Goal: Entertainment & Leisure: Participate in discussion

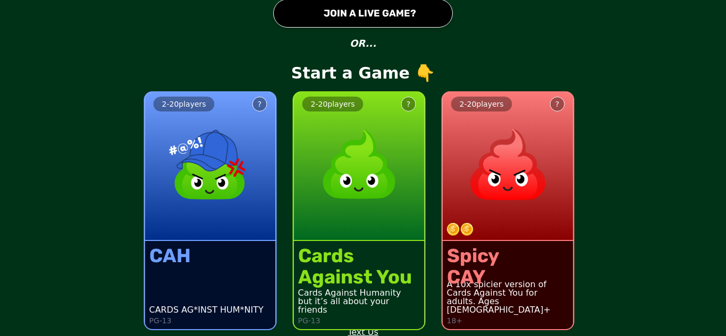
scroll to position [46, 0]
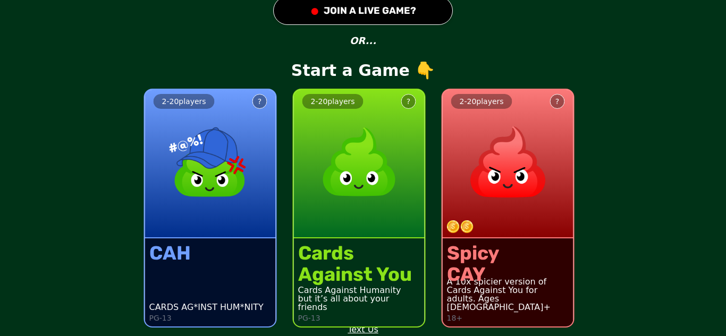
click at [377, 162] on img at bounding box center [360, 162] width 94 height 94
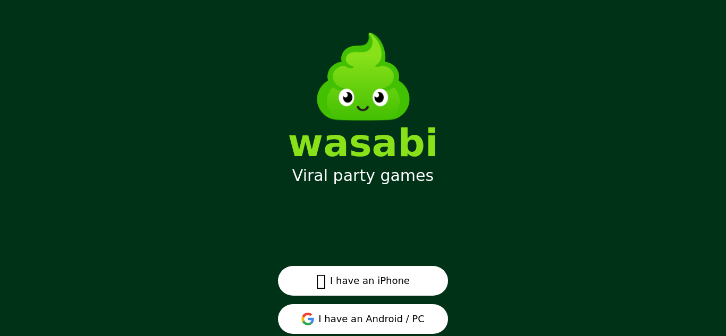
click at [405, 305] on button "I have an Android / PC" at bounding box center [363, 320] width 170 height 30
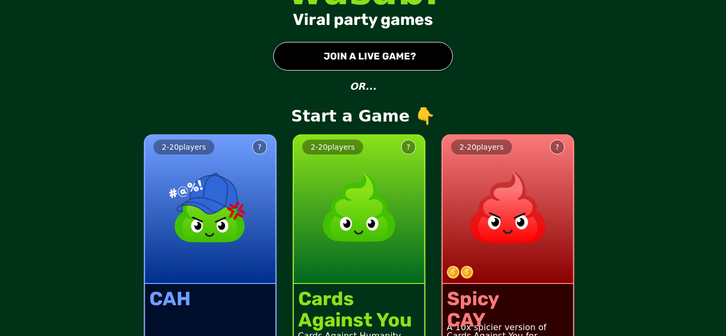
click at [191, 220] on img at bounding box center [211, 208] width 94 height 94
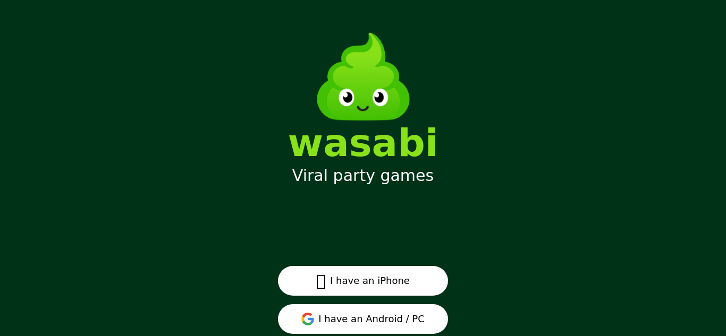
click at [371, 327] on button "I have an Android / PC" at bounding box center [363, 320] width 170 height 30
click at [390, 318] on button "I have an Android / PC" at bounding box center [363, 320] width 170 height 30
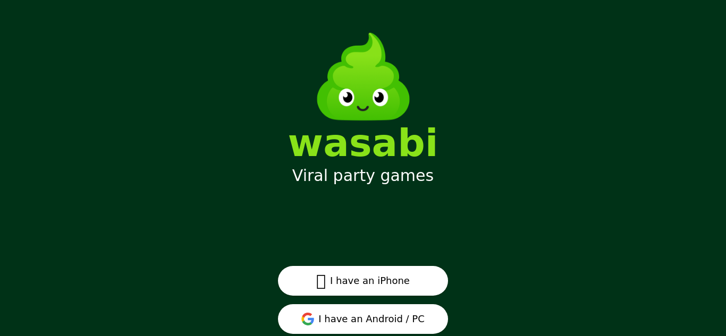
click at [390, 318] on button "I have an Android / PC" at bounding box center [363, 320] width 170 height 30
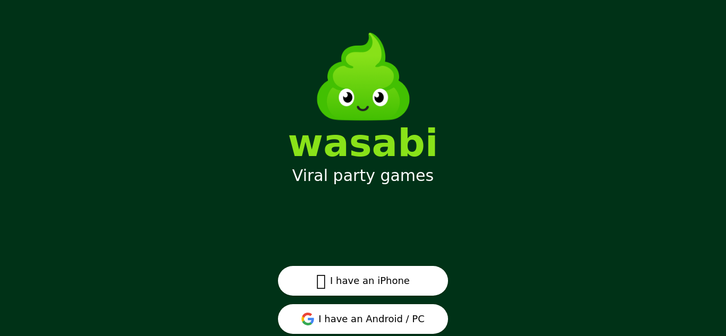
click at [390, 318] on button "I have an Android / PC" at bounding box center [363, 320] width 170 height 30
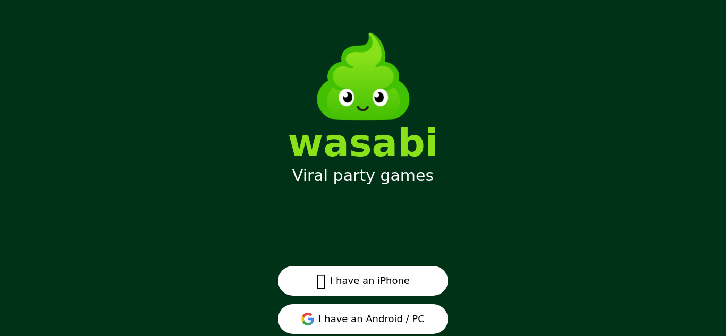
click at [390, 318] on button "I have an Android / PC" at bounding box center [363, 320] width 170 height 30
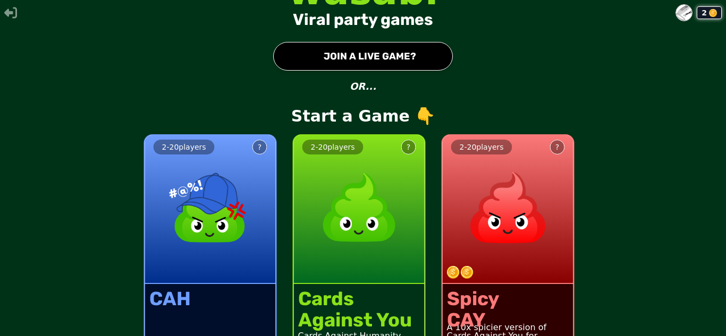
click at [331, 58] on button "● JOIN A LIVE GAME?" at bounding box center [363, 56] width 180 height 29
click at [331, 55] on button "● JOIN A LIVE GAME?" at bounding box center [363, 56] width 180 height 29
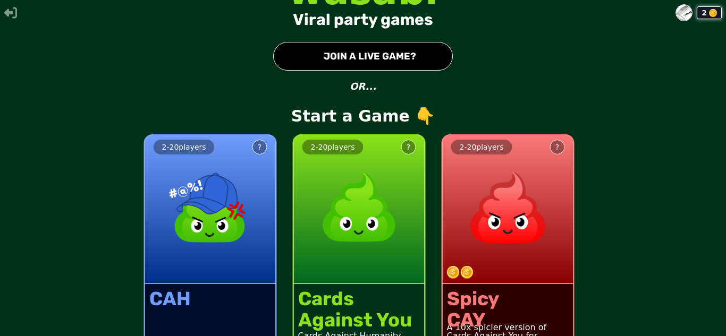
drag, startPoint x: 331, startPoint y: 55, endPoint x: 333, endPoint y: 66, distance: 10.8
click at [333, 66] on button "● JOIN A LIVE GAME?" at bounding box center [363, 56] width 180 height 29
drag, startPoint x: 333, startPoint y: 66, endPoint x: 314, endPoint y: 64, distance: 18.7
click at [314, 64] on button "● JOIN A LIVE GAME?" at bounding box center [363, 56] width 180 height 29
click at [318, 67] on button "● JOIN A LIVE GAME?" at bounding box center [363, 56] width 180 height 29
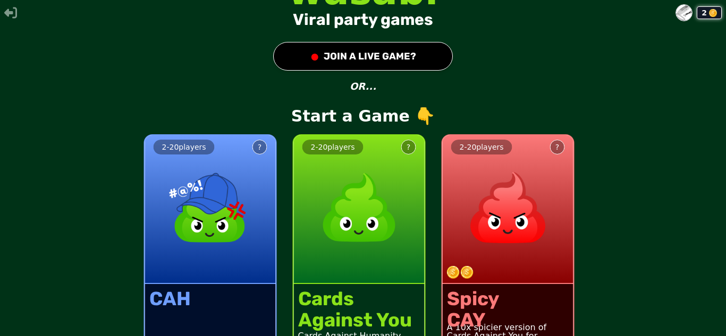
click at [366, 54] on button "● JOIN A LIVE GAME?" at bounding box center [363, 56] width 180 height 29
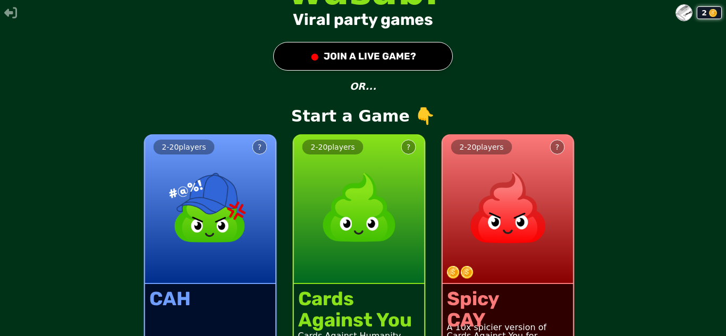
click at [366, 54] on button "● JOIN A LIVE GAME?" at bounding box center [363, 56] width 180 height 29
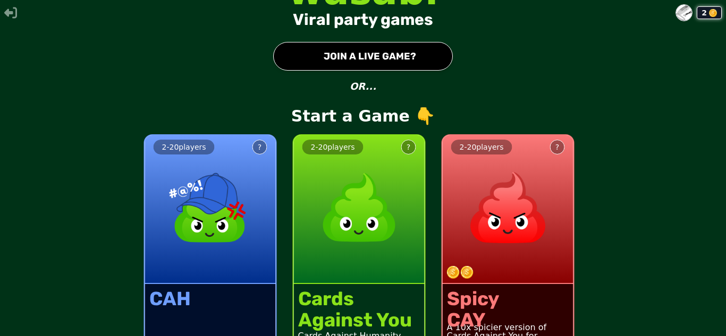
click at [366, 54] on button "● JOIN A LIVE GAME?" at bounding box center [363, 56] width 180 height 29
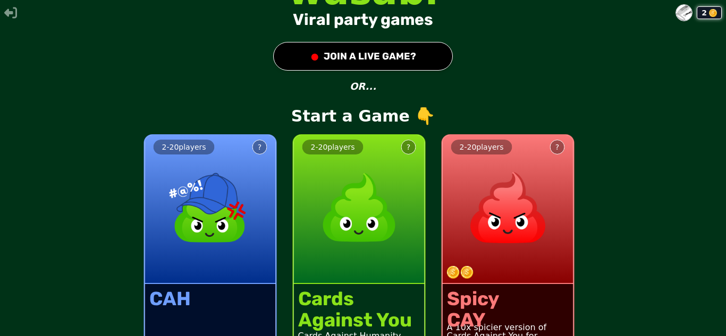
click at [366, 54] on button "● JOIN A LIVE GAME?" at bounding box center [363, 56] width 180 height 29
drag, startPoint x: 414, startPoint y: 58, endPoint x: 367, endPoint y: 62, distance: 46.4
click at [367, 62] on button "● JOIN A LIVE GAME?" at bounding box center [363, 56] width 180 height 29
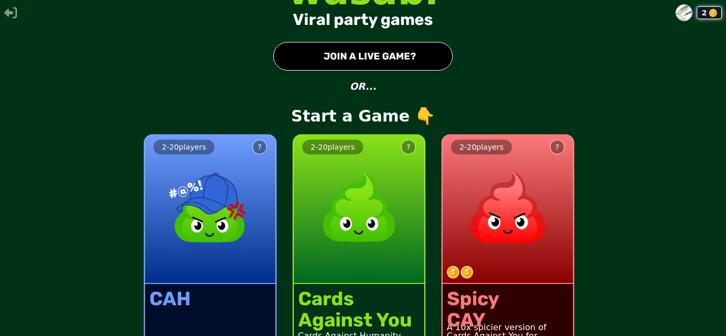
click at [356, 52] on button "● JOIN A LIVE GAME?" at bounding box center [363, 56] width 180 height 29
click at [9, 4] on div "2" at bounding box center [363, 12] width 726 height 17
click at [11, 8] on icon "button" at bounding box center [10, 12] width 13 height 13
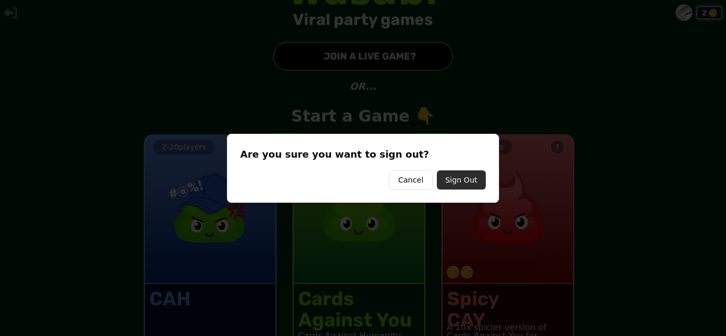
click at [468, 183] on button "Sign Out" at bounding box center [461, 180] width 49 height 19
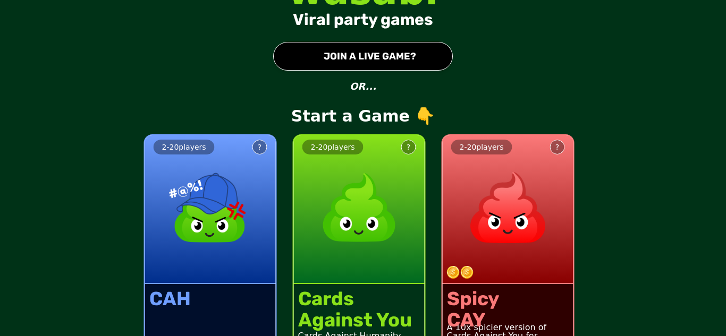
click at [395, 54] on button "● JOIN A LIVE GAME?" at bounding box center [363, 56] width 180 height 29
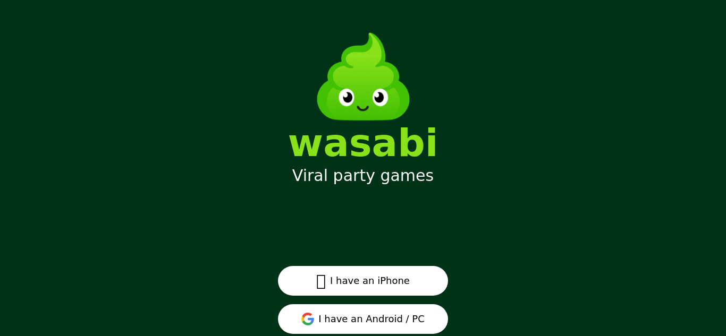
click at [365, 323] on button "I have an Android / PC" at bounding box center [363, 320] width 170 height 30
click at [398, 313] on button "I have an Android / PC" at bounding box center [363, 320] width 170 height 30
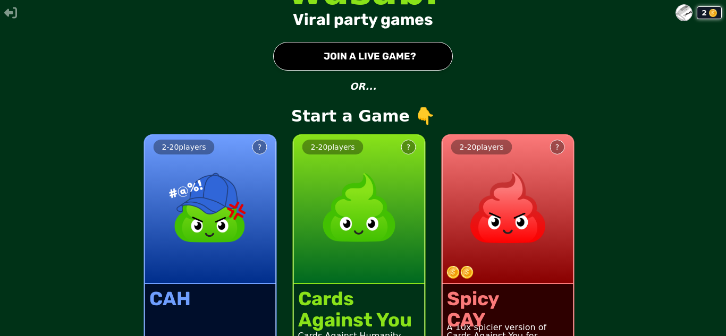
click at [398, 56] on button "● JOIN A LIVE GAME?" at bounding box center [363, 56] width 180 height 29
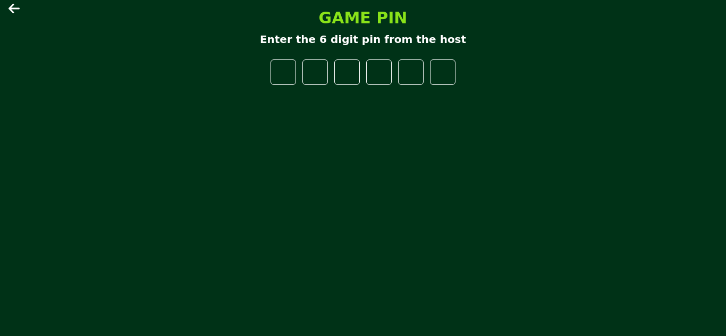
type input "*"
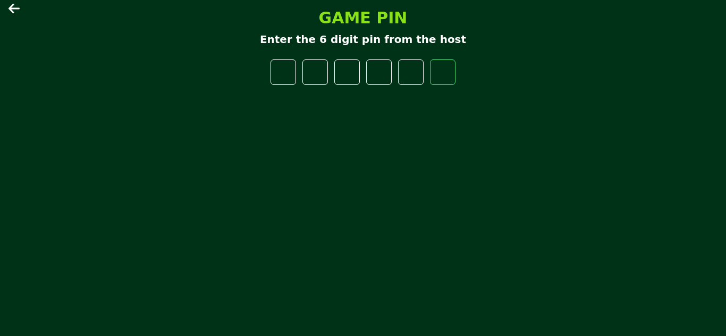
type input "*"
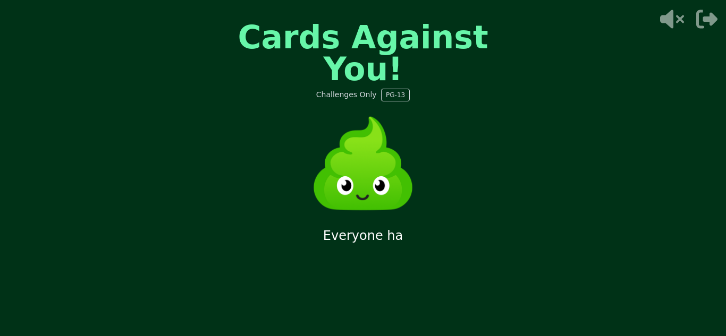
click at [533, 167] on div "Cards Against You! Challenges Only PG-13 Everyone ha" at bounding box center [363, 168] width 726 height 336
click at [533, 167] on div "Cards Against You! Challenges Only PG-13 Everyone has 30s to submit" at bounding box center [363, 168] width 726 height 336
click at [533, 167] on div "Cards Against You! Challenges Only PG-13 Everyone has 30s to submit an ans" at bounding box center [363, 168] width 726 height 336
click at [701, 14] on icon "button" at bounding box center [706, 19] width 21 height 21
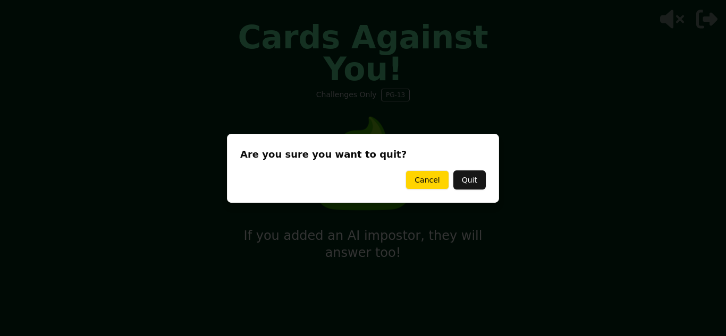
click at [431, 178] on button "Cancel" at bounding box center [427, 180] width 43 height 19
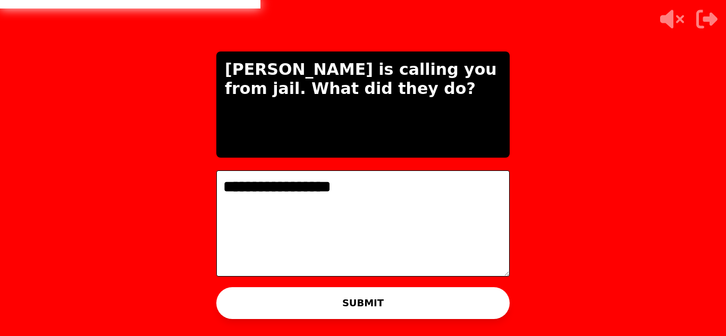
type textarea "**********"
click at [369, 306] on div "WAITING ON [PERSON_NAME] TO ADVANCE..." at bounding box center [363, 315] width 214 height 26
click at [351, 294] on button "SUBMIT" at bounding box center [362, 304] width 293 height 32
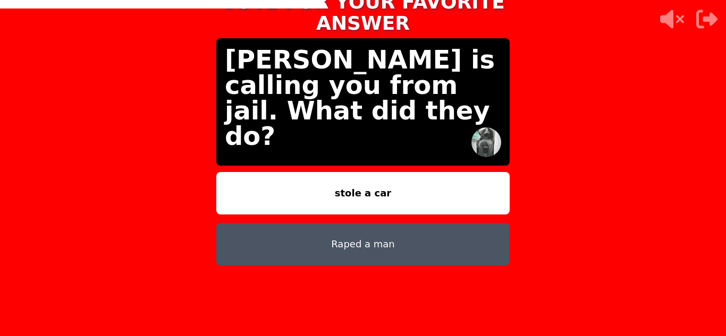
click at [399, 239] on button "Raped a man" at bounding box center [362, 244] width 293 height 43
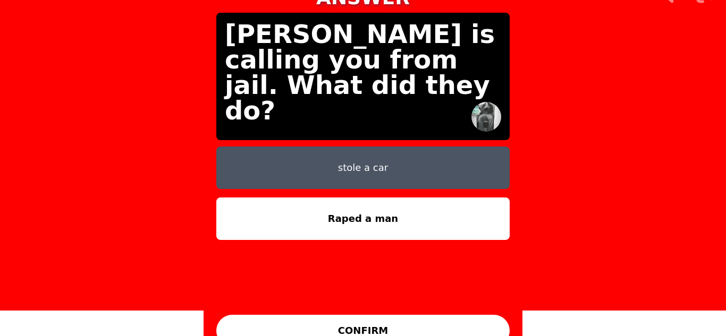
scroll to position [32, 0]
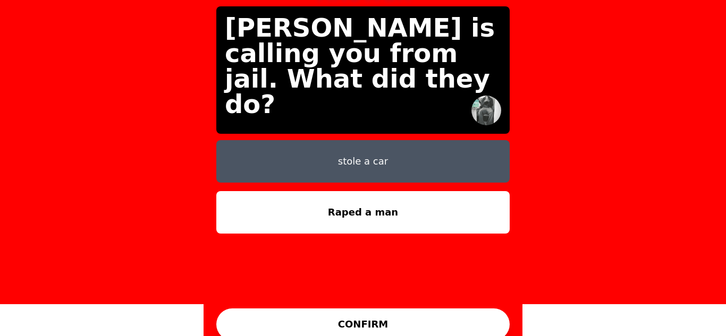
click at [416, 309] on button "CONFIRM" at bounding box center [362, 325] width 293 height 32
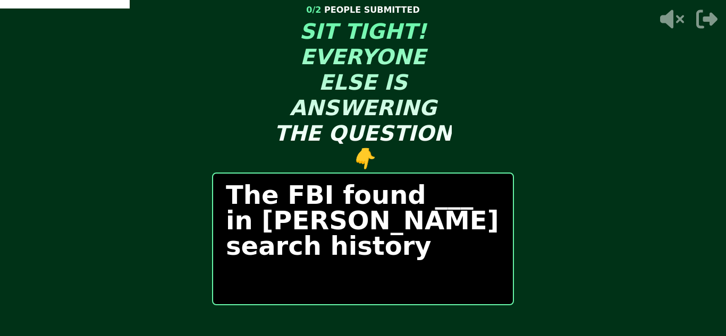
scroll to position [14, 0]
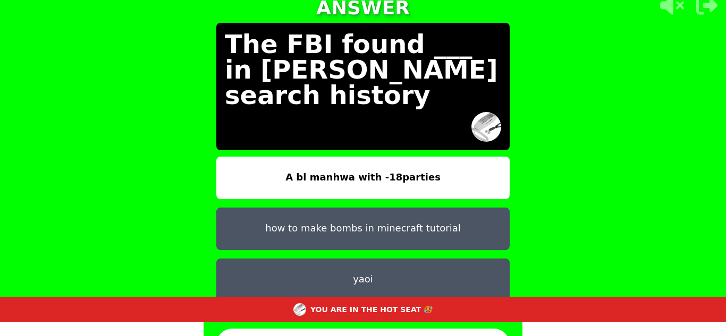
click at [392, 161] on button "A bl manhwa with -18parties" at bounding box center [362, 178] width 293 height 43
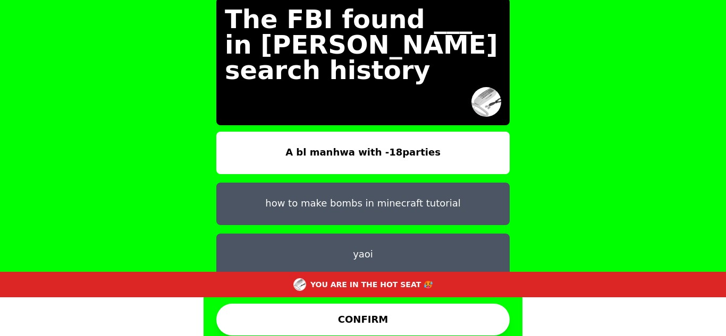
scroll to position [45, 0]
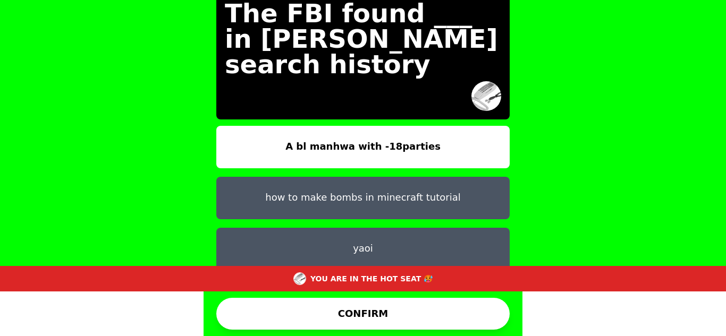
click at [377, 306] on button "CONFIRM" at bounding box center [362, 314] width 293 height 32
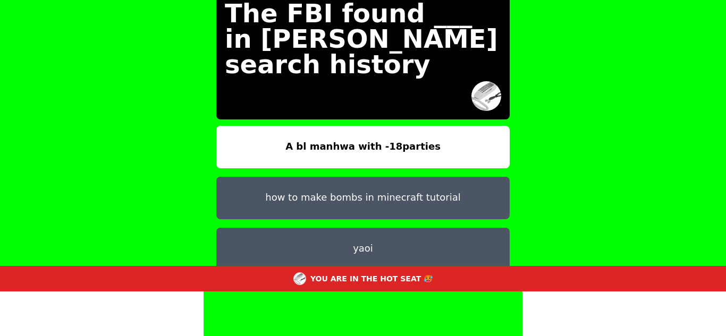
click at [359, 235] on button "yaoi" at bounding box center [362, 249] width 293 height 43
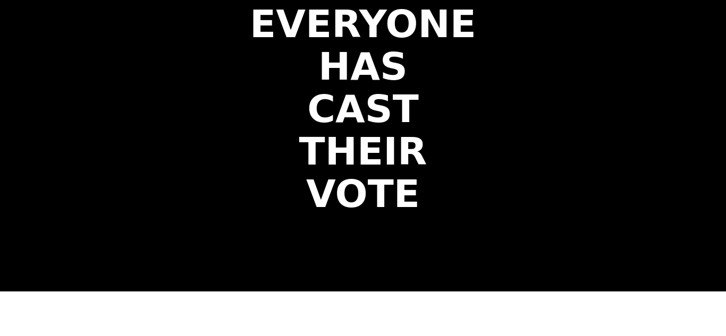
scroll to position [0, 0]
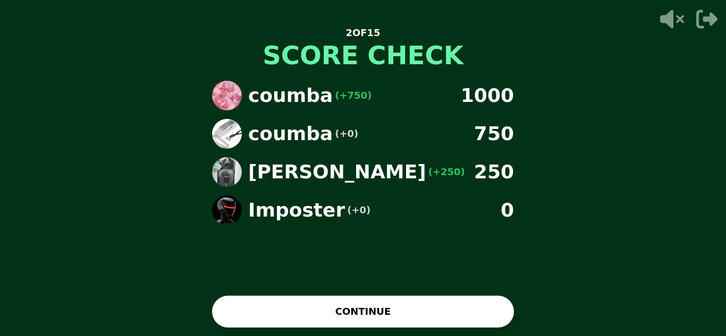
click at [429, 315] on button "CONTINUE" at bounding box center [363, 312] width 302 height 32
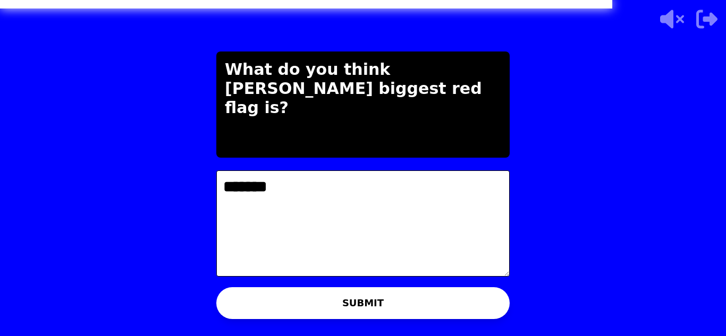
type textarea "*******"
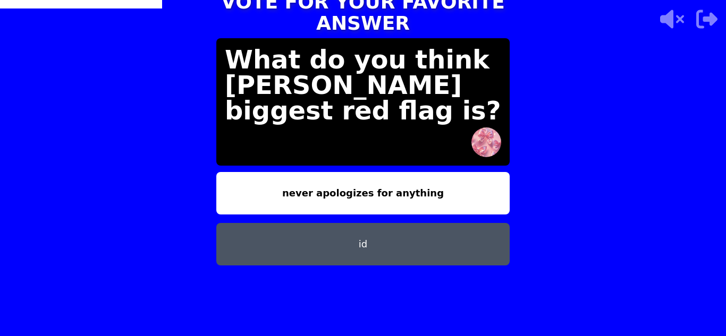
click at [318, 238] on button "id" at bounding box center [362, 244] width 293 height 43
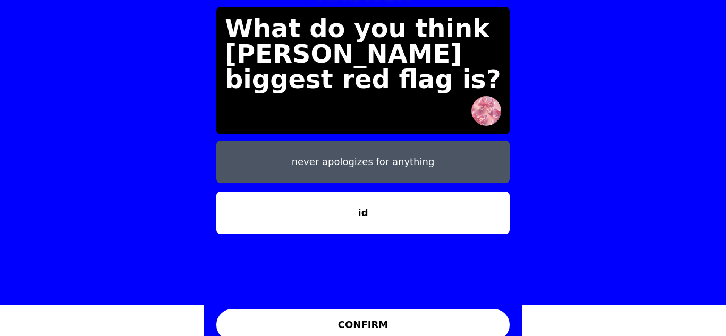
scroll to position [32, 0]
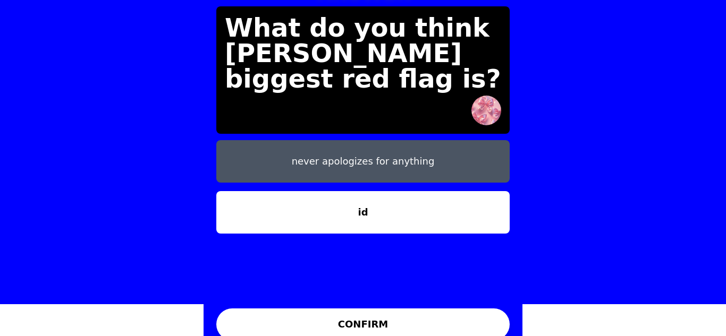
click at [351, 309] on button "CONFIRM" at bounding box center [362, 325] width 293 height 32
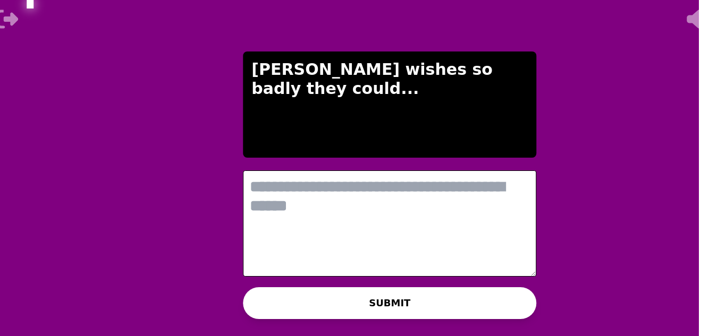
scroll to position [0, 0]
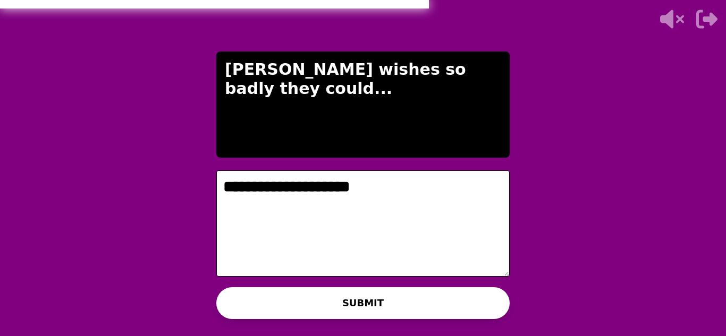
type textarea "**********"
click at [348, 306] on div "WAITING ON [PERSON_NAME] TO ADVANCE..." at bounding box center [363, 315] width 214 height 26
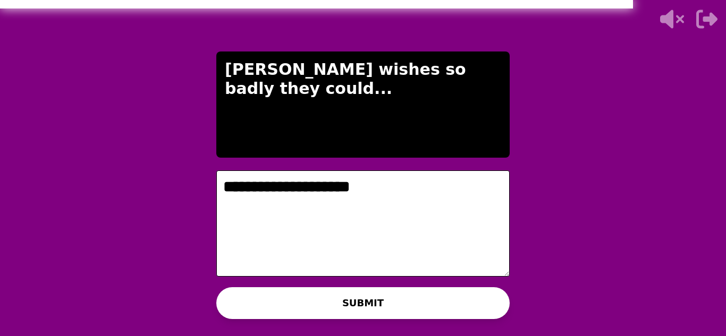
click at [356, 302] on button "SUBMIT" at bounding box center [362, 304] width 293 height 32
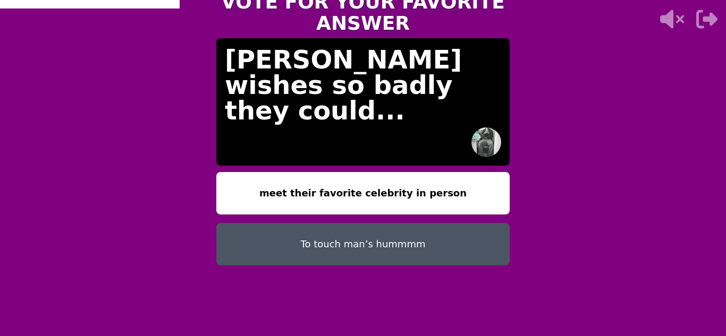
click at [348, 236] on button "To touch man’s hummmm" at bounding box center [362, 244] width 293 height 43
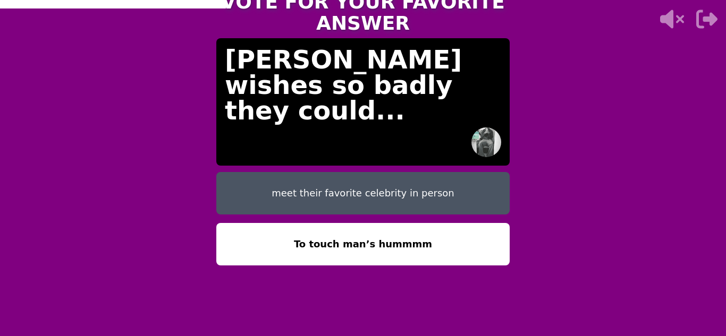
scroll to position [21, 0]
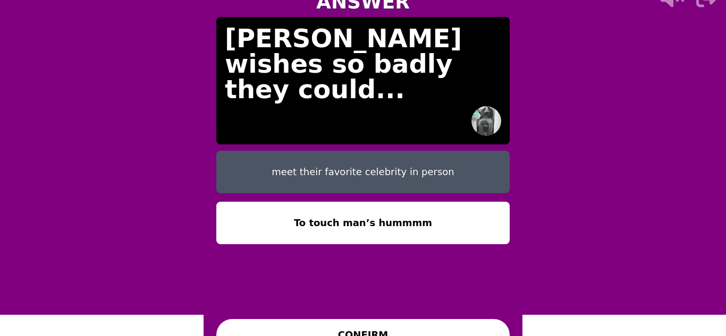
click at [350, 319] on button "CONFIRM" at bounding box center [362, 335] width 293 height 32
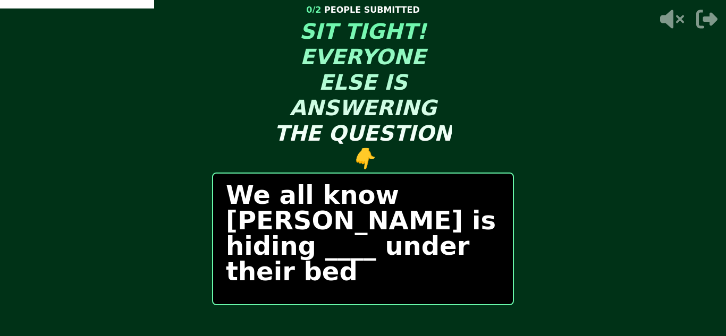
scroll to position [14, 0]
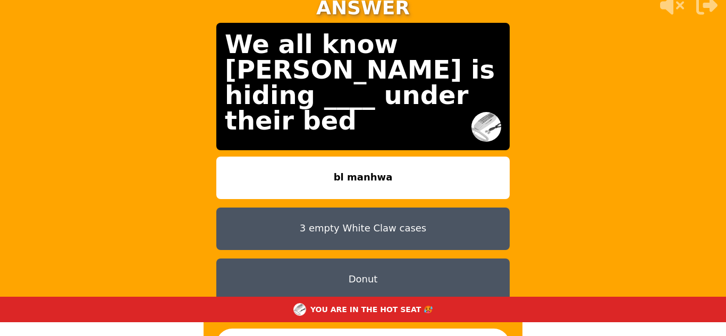
click at [421, 158] on button "bl manhwa" at bounding box center [362, 178] width 293 height 43
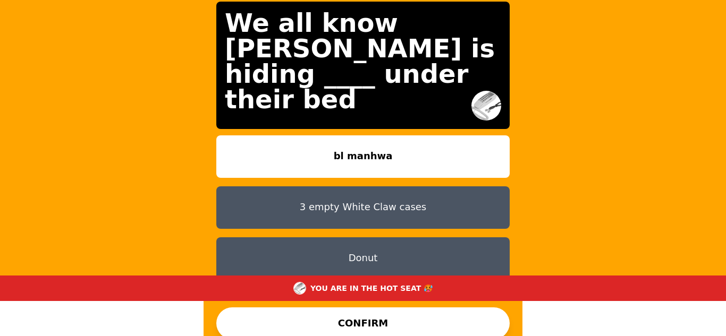
scroll to position [45, 0]
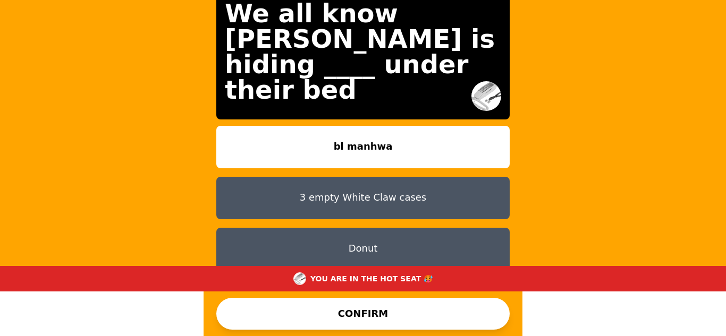
click at [366, 322] on button "CONFIRM" at bounding box center [362, 314] width 293 height 32
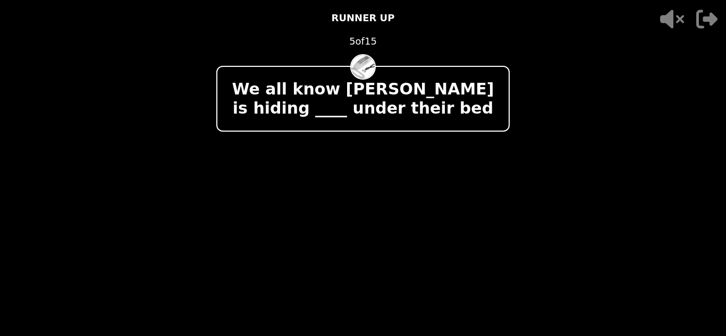
scroll to position [0, 0]
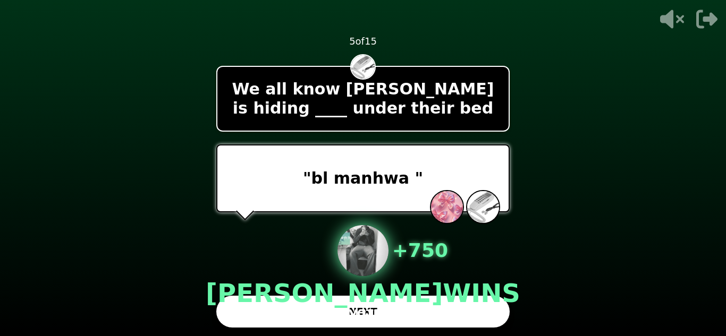
click at [366, 322] on button "NEXT" at bounding box center [362, 312] width 293 height 32
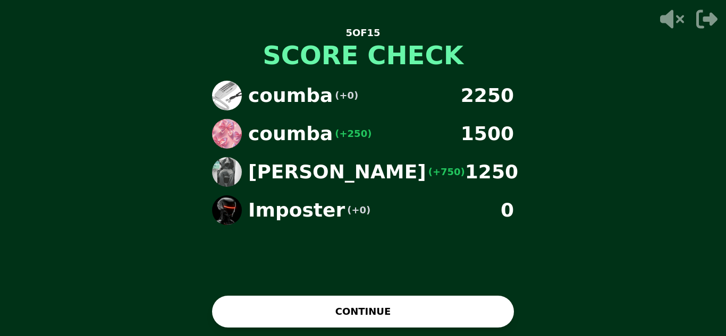
click at [366, 322] on button "CONTINUE" at bounding box center [363, 312] width 302 height 32
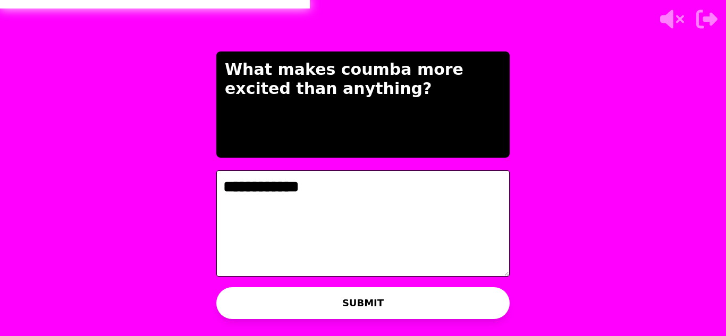
type textarea "**********"
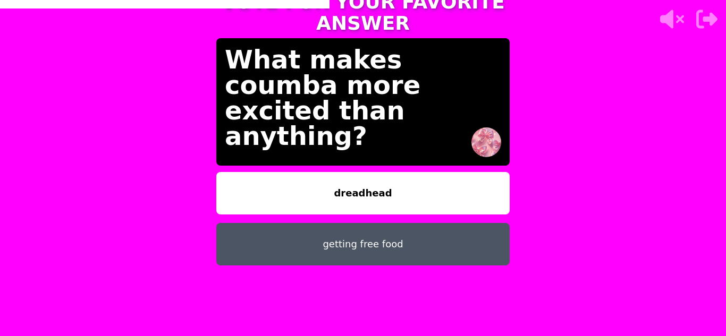
click at [366, 172] on button "dreadhead" at bounding box center [362, 193] width 293 height 43
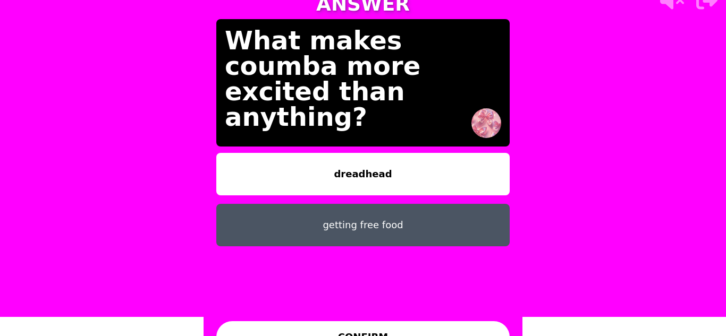
scroll to position [21, 0]
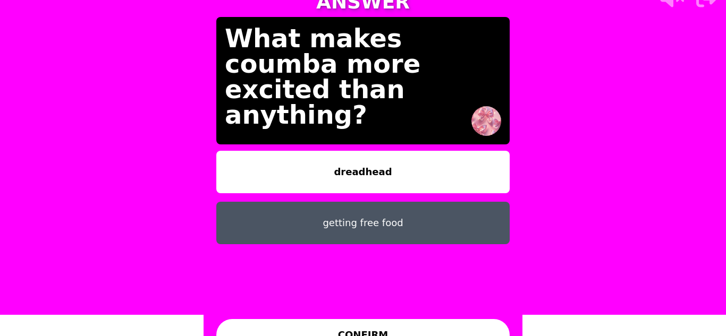
click at [329, 330] on button "CONFIRM" at bounding box center [362, 335] width 293 height 32
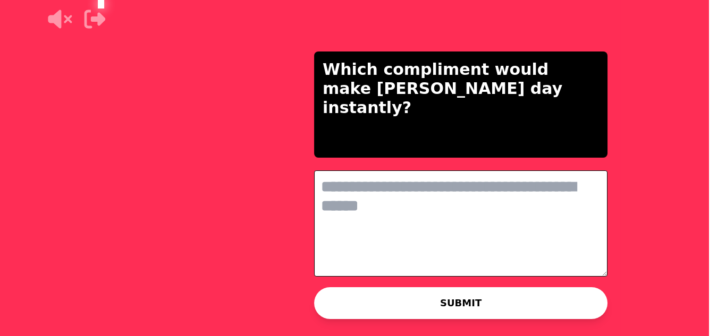
scroll to position [0, 0]
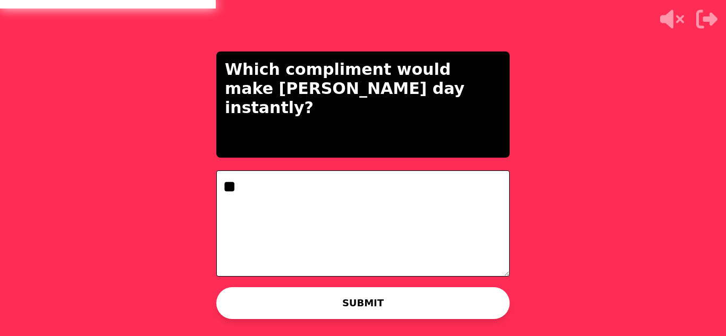
type textarea "*"
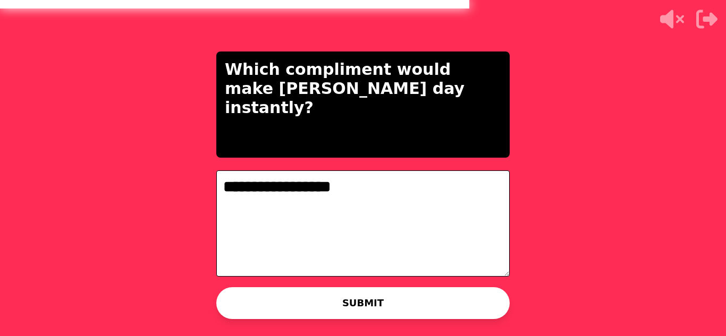
type textarea "**********"
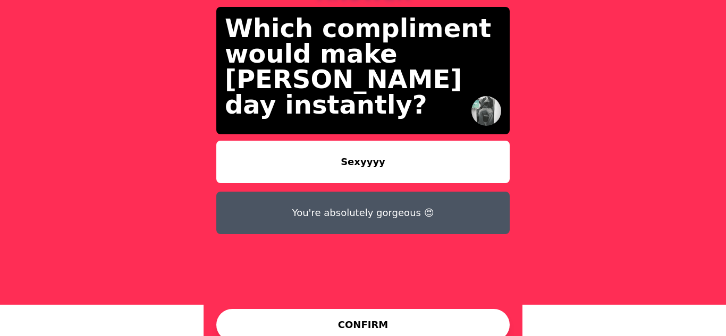
scroll to position [32, 0]
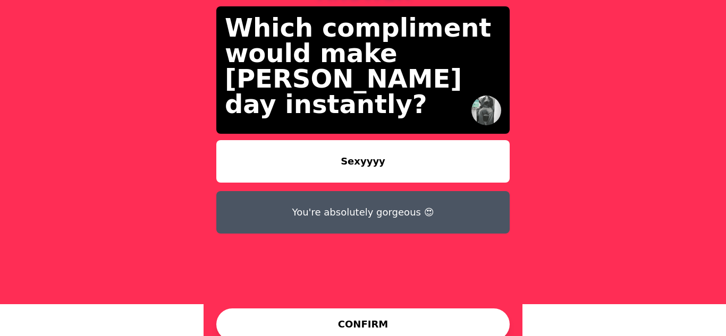
click at [348, 309] on button "CONFIRM" at bounding box center [362, 325] width 293 height 32
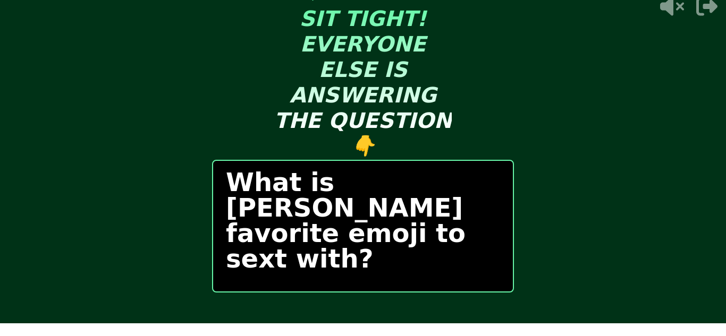
scroll to position [14, 0]
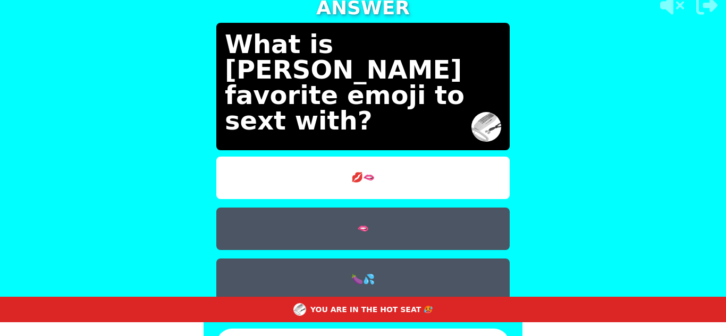
click at [376, 262] on button "🍆💦" at bounding box center [362, 280] width 293 height 43
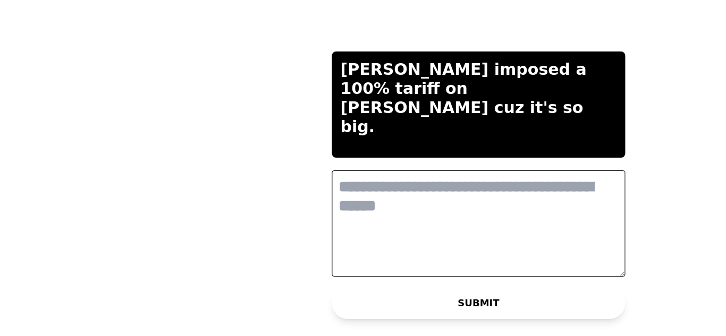
scroll to position [0, 0]
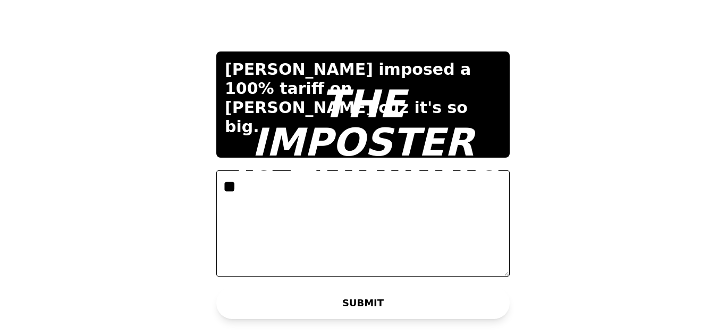
type textarea "***"
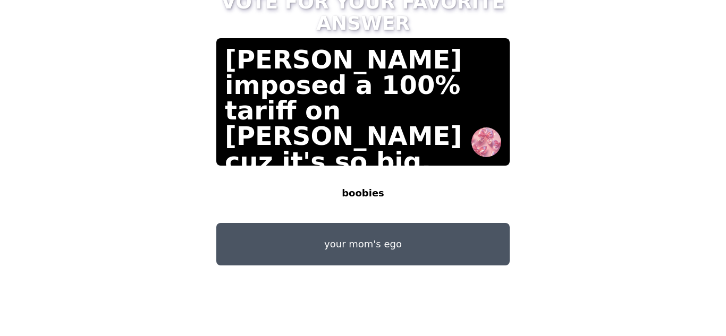
click at [373, 182] on button "boobies" at bounding box center [362, 193] width 293 height 43
click at [216, 172] on button "boobies" at bounding box center [362, 193] width 293 height 43
click at [417, 172] on button "boobies" at bounding box center [362, 193] width 293 height 43
click at [216, 172] on button "boobies" at bounding box center [362, 193] width 293 height 43
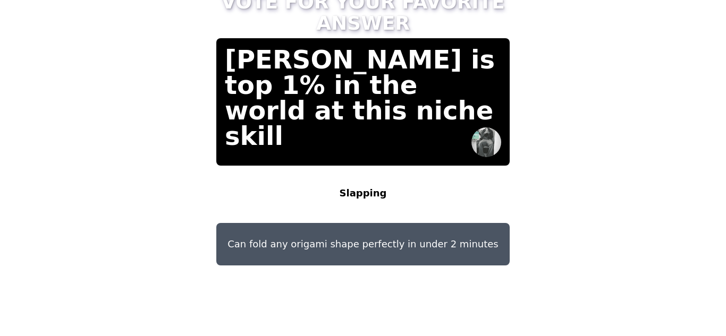
click at [373, 172] on button "Slapping" at bounding box center [362, 193] width 293 height 43
click at [367, 187] on button "Slapping" at bounding box center [362, 193] width 293 height 43
click at [216, 172] on button "Slapping" at bounding box center [362, 193] width 293 height 43
click at [367, 187] on button "Slapping" at bounding box center [362, 193] width 293 height 43
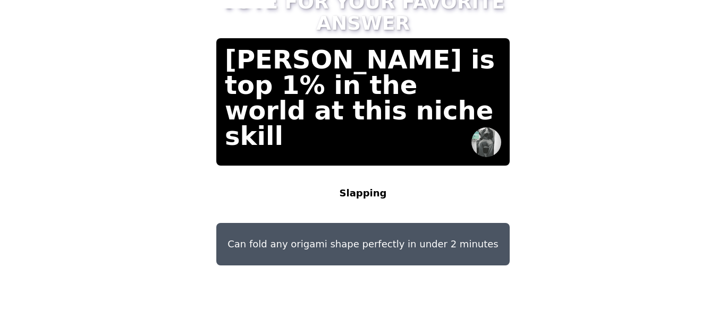
click at [367, 187] on button "Slapping" at bounding box center [362, 193] width 293 height 43
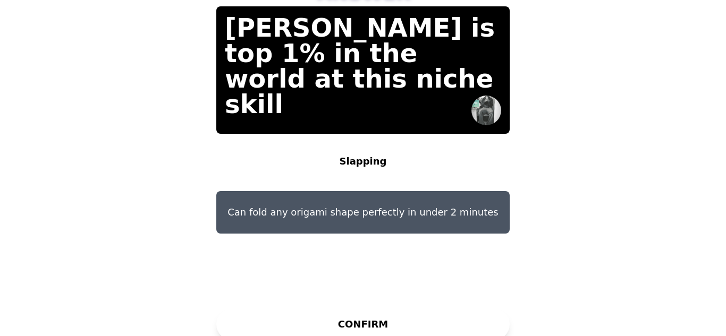
click at [397, 315] on button "CONFIRM" at bounding box center [362, 325] width 293 height 32
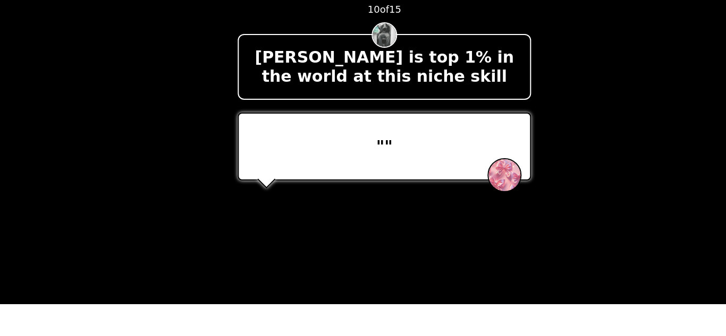
scroll to position [0, 0]
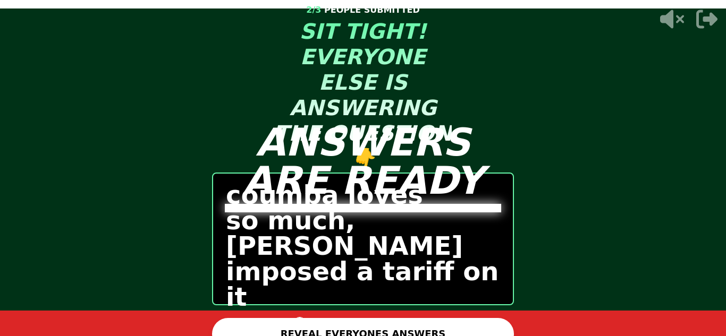
click at [319, 327] on button "REVEAL EVERYONES ANSWERS" at bounding box center [363, 334] width 302 height 32
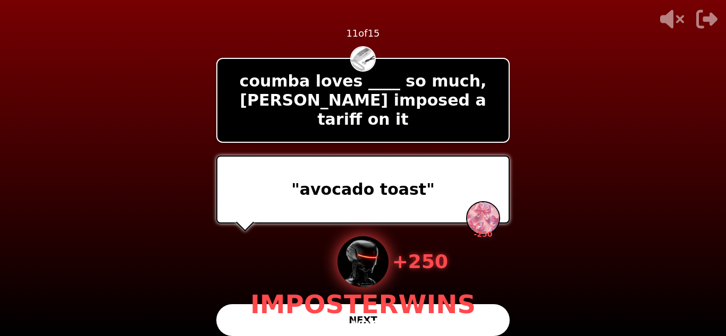
click at [324, 319] on div "+ 250 IMPOSTER WINS 1 VOTE" at bounding box center [362, 285] width 225 height 96
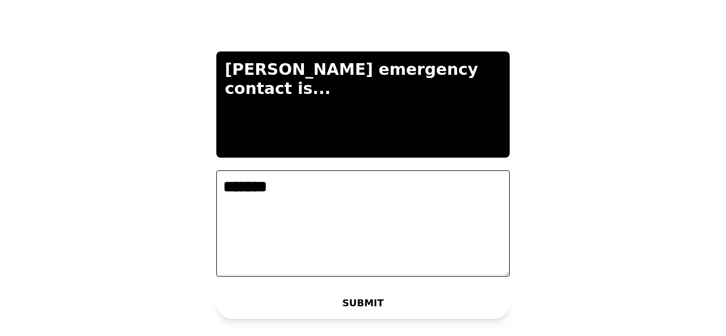
type textarea "*******"
click at [282, 307] on div "WAITING ON COUMBA TO ADVANCE..." at bounding box center [362, 315] width 181 height 26
click at [356, 313] on span "COUMBA" at bounding box center [368, 315] width 37 height 9
click at [385, 300] on button "SUBMIT" at bounding box center [362, 304] width 293 height 32
click at [385, 300] on div "THE IMPOSTER IS THINKING THINKING LIKE A HUMAN... [PERSON_NAME] emergency conta…" at bounding box center [363, 168] width 319 height 336
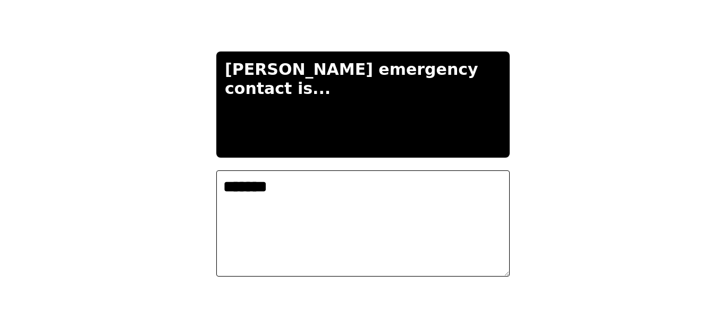
click at [385, 300] on div "THE IMPOSTER IS THINKING THINKING LIKE A HUMAN... [PERSON_NAME] emergency conta…" at bounding box center [363, 168] width 319 height 336
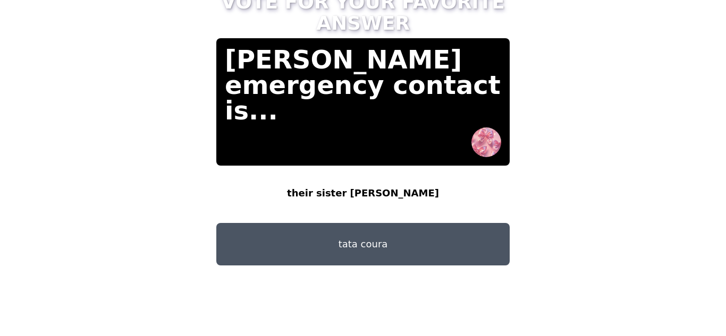
click at [389, 233] on button "tata coura" at bounding box center [362, 244] width 293 height 43
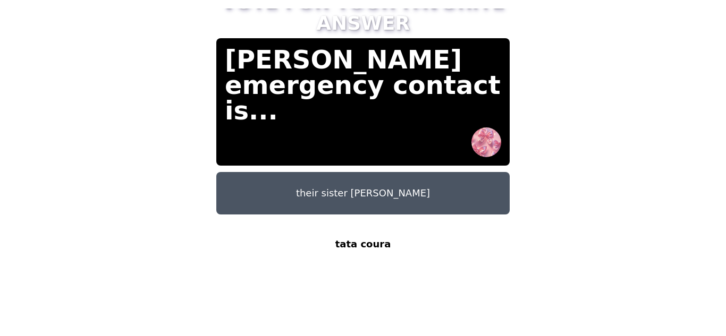
scroll to position [32, 0]
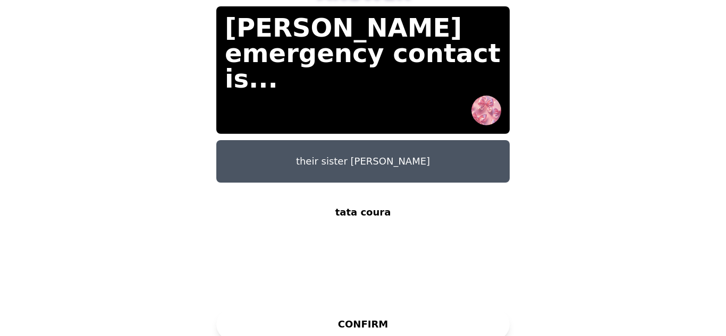
click at [443, 314] on button "CONFIRM" at bounding box center [362, 325] width 293 height 32
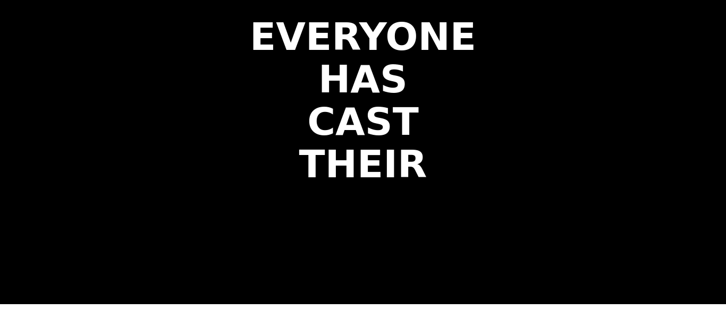
scroll to position [0, 0]
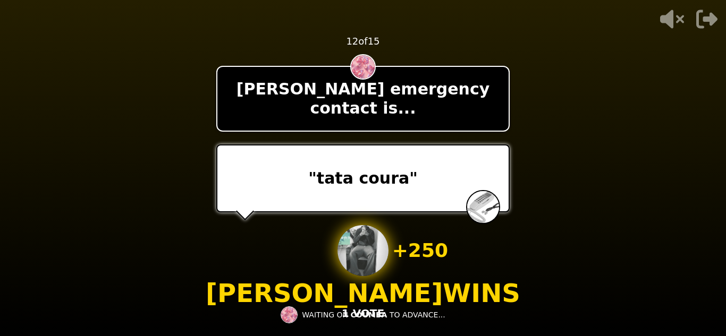
click at [341, 333] on div "- 500 PTS 12 of 15 [PERSON_NAME] emergency contact is... "tata coura" + 250 [PE…" at bounding box center [362, 168] width 293 height 336
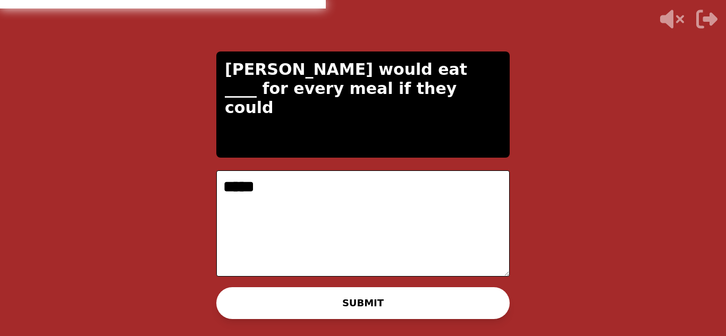
type textarea "*****"
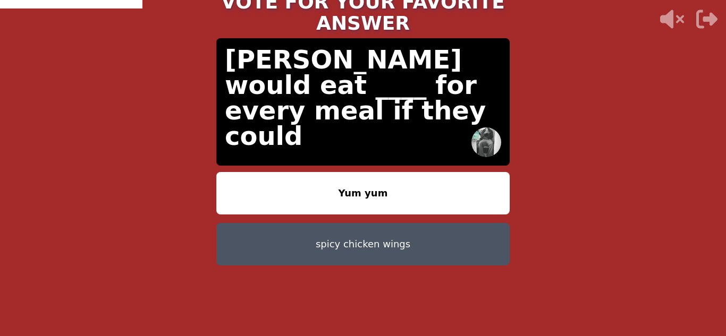
click at [355, 184] on button "Yum yum" at bounding box center [362, 193] width 293 height 43
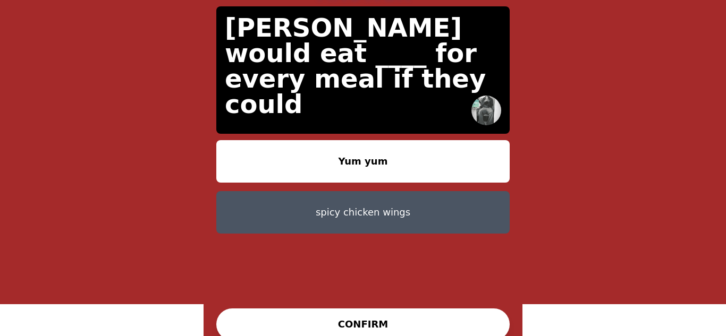
click at [455, 309] on button "CONFIRM" at bounding box center [362, 325] width 293 height 32
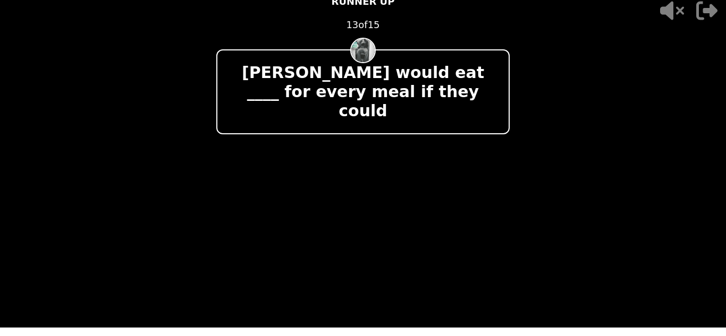
scroll to position [0, 0]
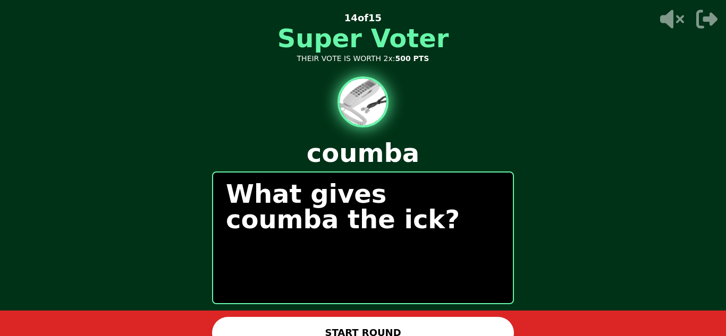
click at [441, 322] on button "START ROUND" at bounding box center [363, 333] width 302 height 32
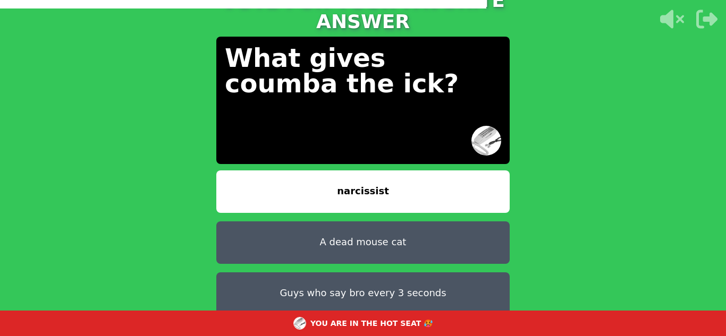
click at [399, 172] on button "narcissist" at bounding box center [362, 192] width 293 height 43
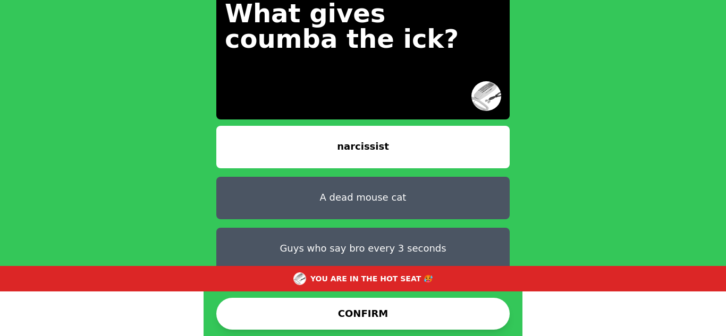
click at [477, 305] on button "CONFIRM" at bounding box center [362, 314] width 293 height 32
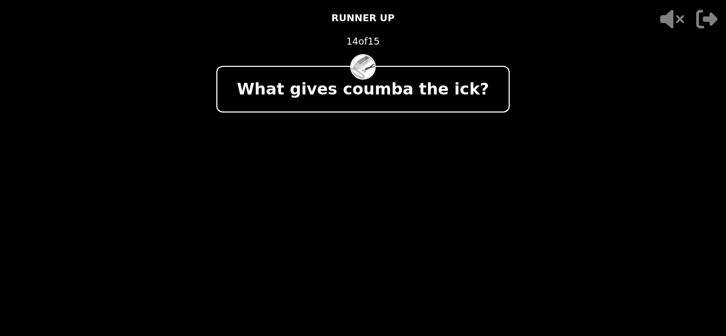
scroll to position [0, 0]
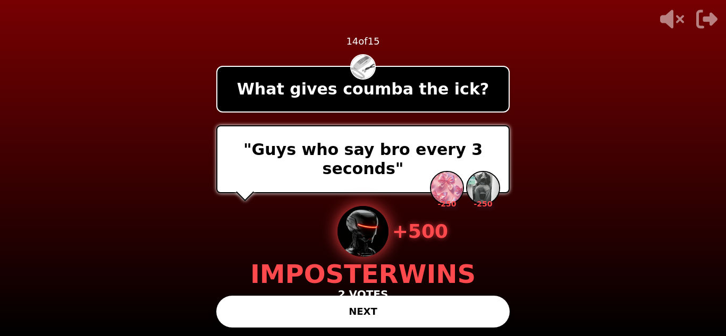
click at [477, 305] on button "NEXT" at bounding box center [362, 312] width 293 height 32
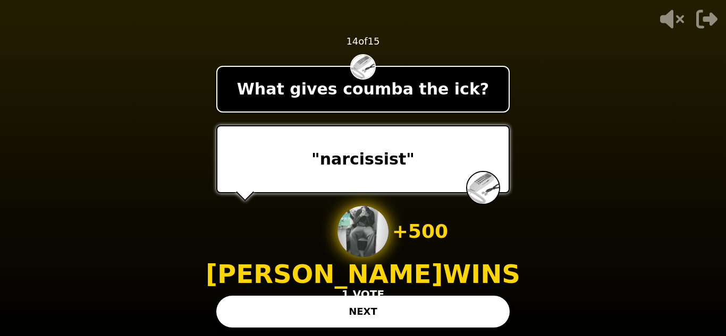
click at [477, 305] on button "NEXT" at bounding box center [362, 312] width 293 height 32
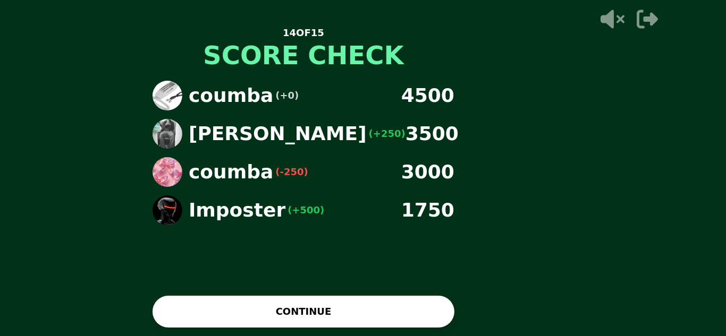
click at [477, 305] on main "14 OF 15 SCORE CHECK coumba (+0) 4500 [PERSON_NAME] (+250) 3500 coumba (-250) 3…" at bounding box center [363, 168] width 726 height 336
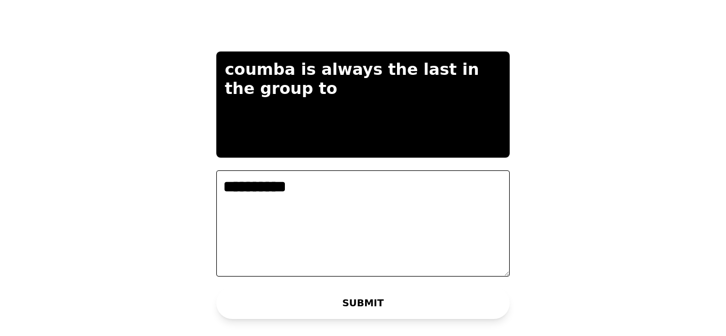
type textarea "**********"
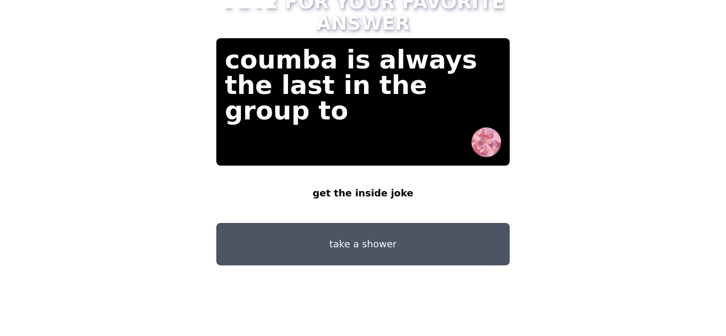
click at [412, 242] on button "take a shower" at bounding box center [362, 244] width 293 height 43
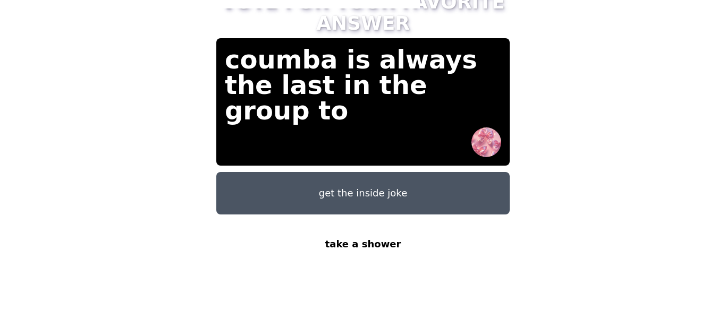
click at [377, 182] on button "get the inside joke" at bounding box center [362, 193] width 293 height 43
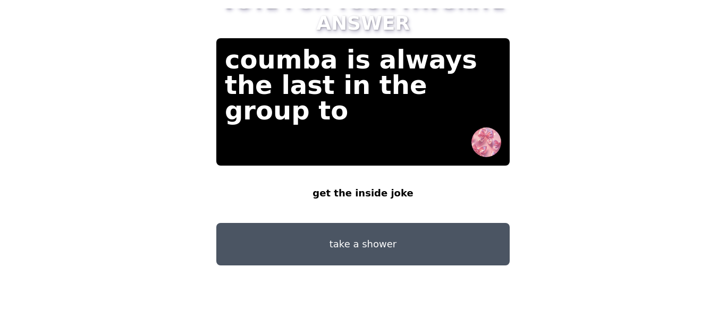
click at [394, 179] on button "get the inside joke" at bounding box center [362, 193] width 293 height 43
click at [216, 172] on button "get the inside joke" at bounding box center [362, 193] width 293 height 43
click at [394, 179] on button "get the inside joke" at bounding box center [362, 193] width 293 height 43
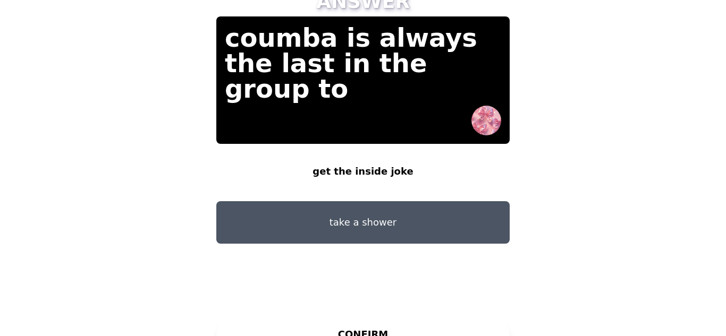
scroll to position [32, 0]
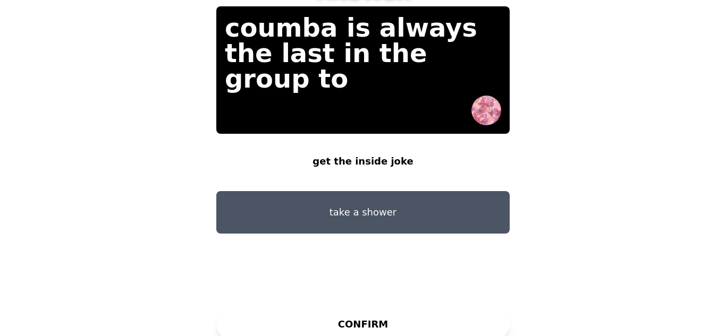
click at [350, 320] on button "CONFIRM" at bounding box center [362, 325] width 293 height 32
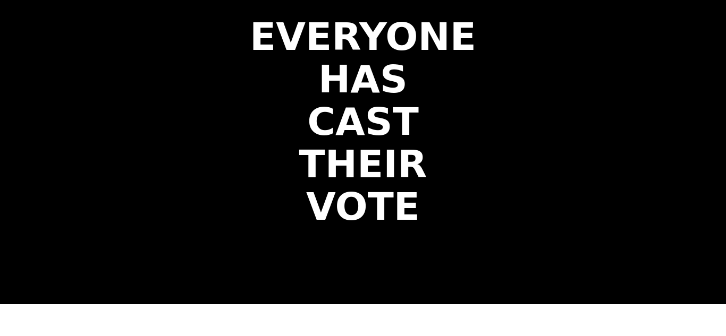
scroll to position [0, 0]
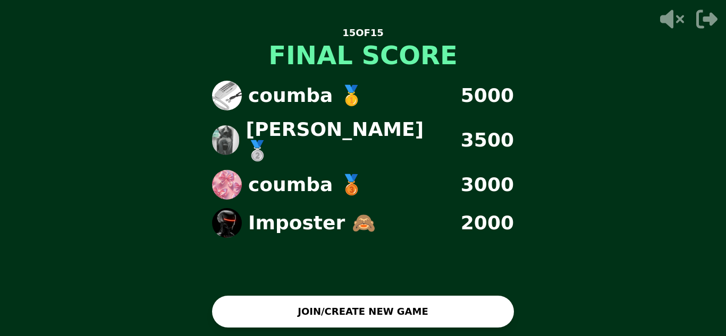
click at [350, 320] on button "JOIN/CREATE NEW GAME" at bounding box center [363, 312] width 302 height 32
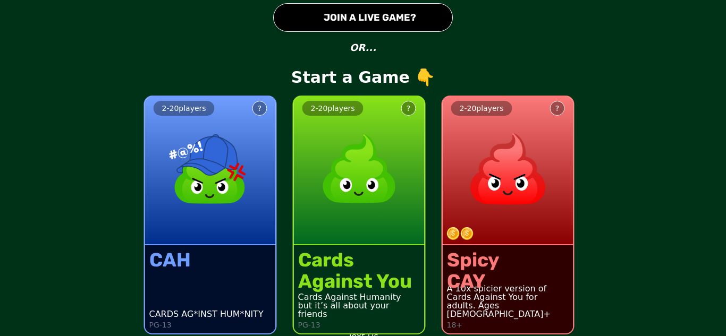
scroll to position [46, 0]
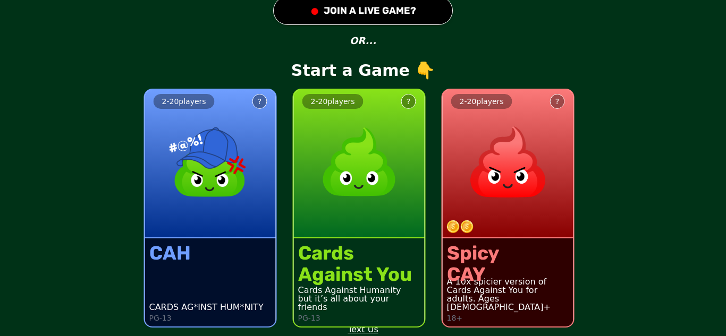
click at [189, 227] on div "2 - 20 players ?" at bounding box center [210, 164] width 131 height 149
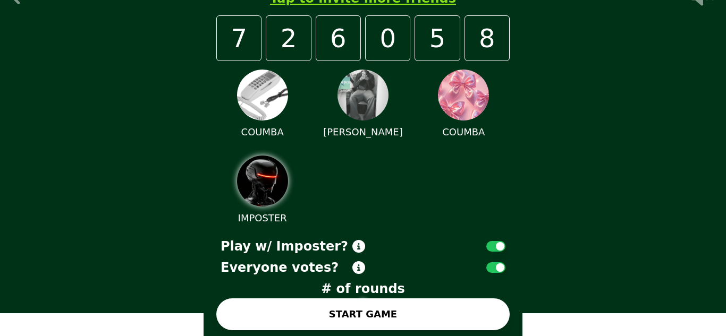
scroll to position [26, 0]
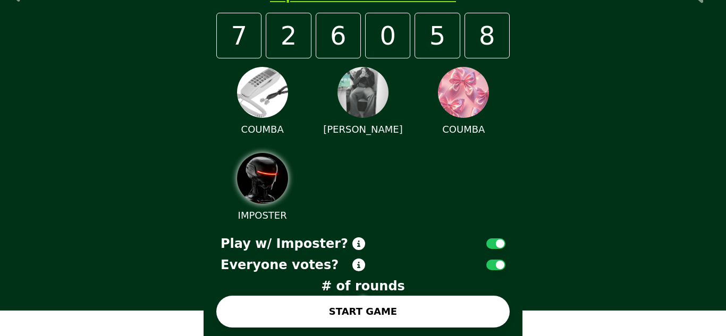
click at [479, 298] on button "START GAME" at bounding box center [362, 312] width 293 height 32
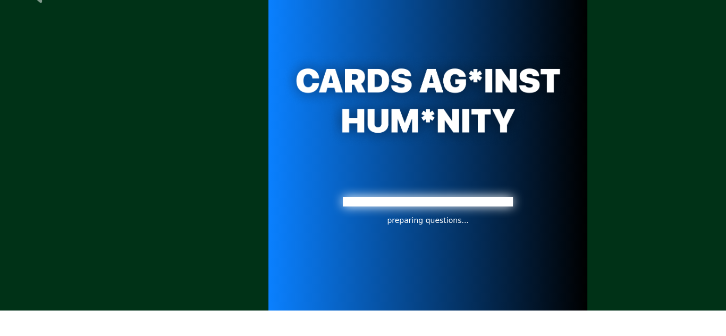
scroll to position [0, 0]
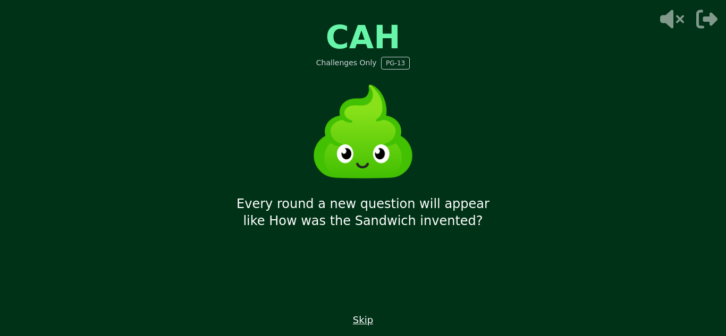
click at [361, 317] on button "Skip" at bounding box center [363, 320] width 20 height 15
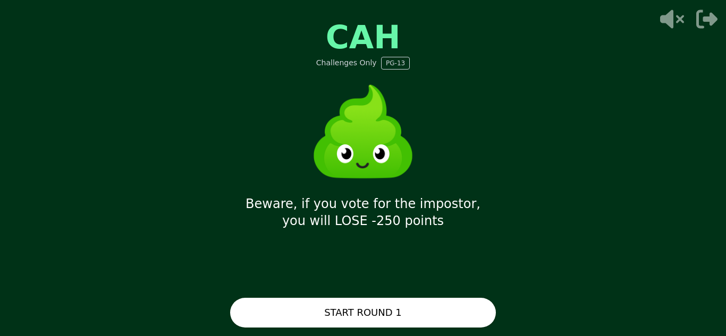
click at [361, 317] on button "START ROUND 1" at bounding box center [363, 313] width 266 height 30
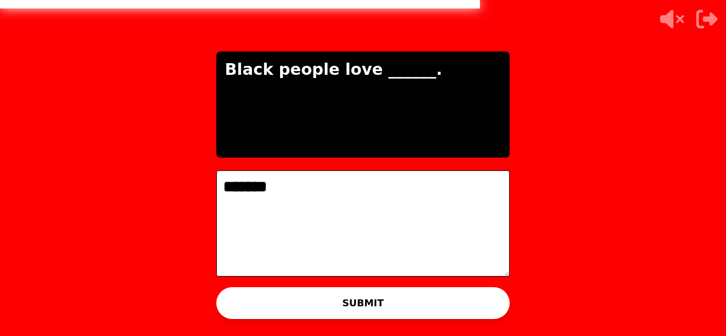
type textarea "*******"
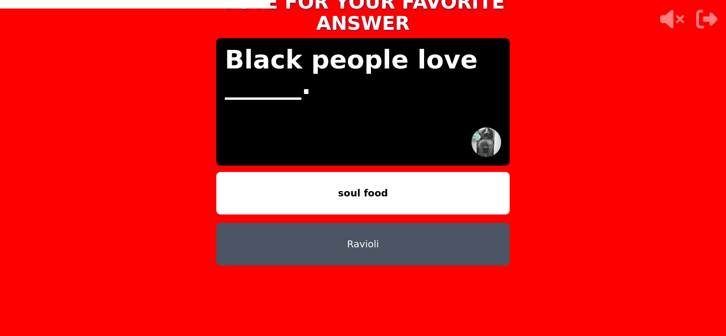
click at [356, 236] on button "Ravioli" at bounding box center [362, 244] width 293 height 43
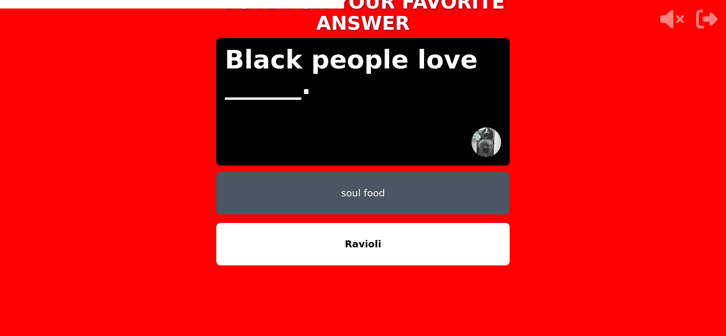
scroll to position [32, 0]
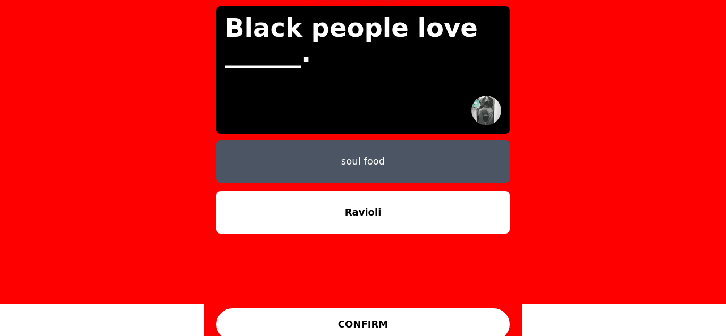
click at [476, 309] on button "CONFIRM" at bounding box center [362, 325] width 293 height 32
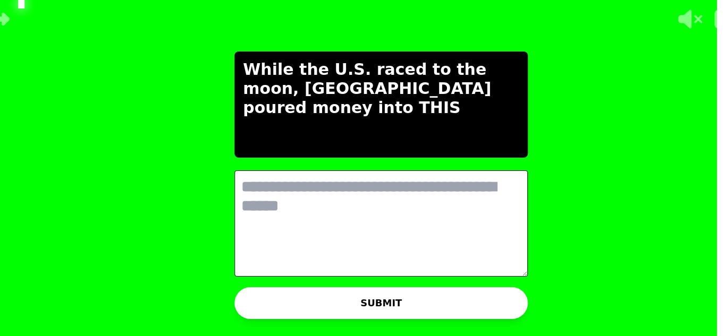
scroll to position [0, 0]
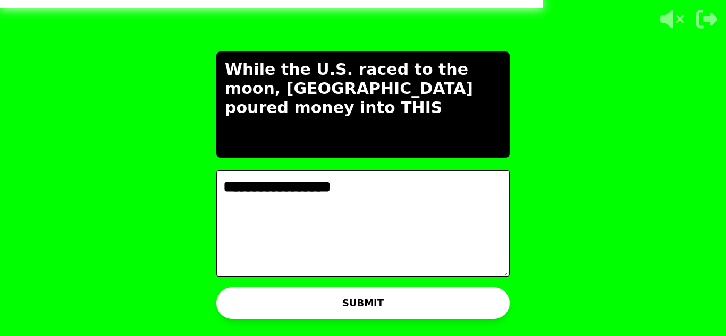
type textarea "**********"
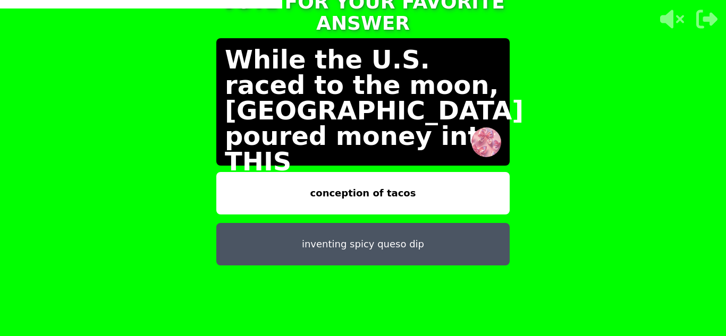
click at [395, 178] on button "conception of tacos" at bounding box center [362, 193] width 293 height 43
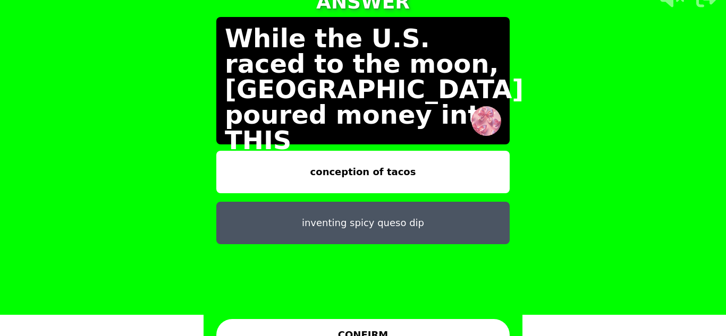
click at [380, 319] on button "CONFIRM" at bounding box center [362, 335] width 293 height 32
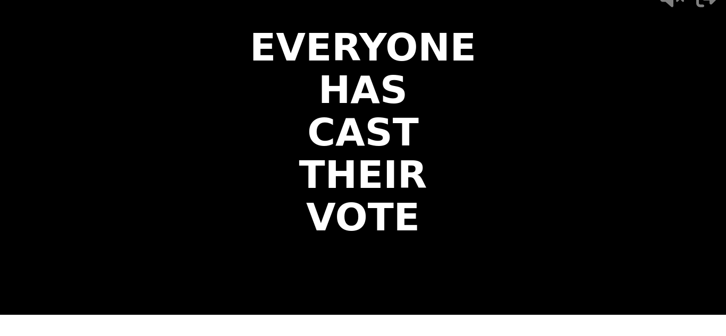
scroll to position [0, 0]
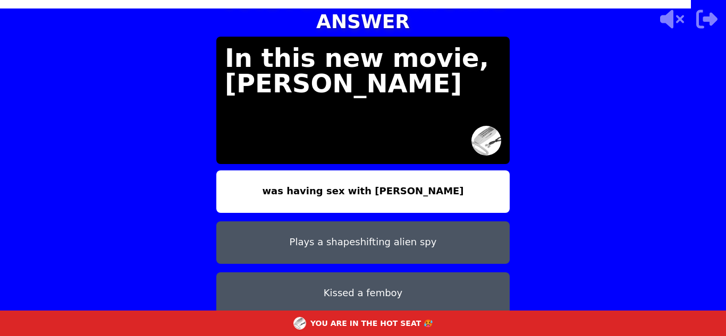
click at [348, 273] on button "Kissed a femboy" at bounding box center [362, 294] width 293 height 43
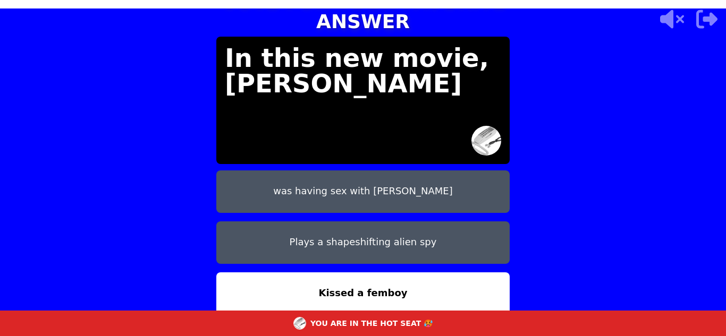
click at [216, 273] on button "Kissed a femboy" at bounding box center [362, 294] width 293 height 43
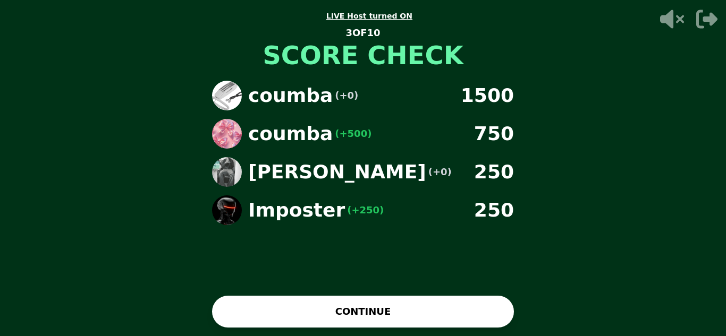
click at [299, 306] on button "CONTINUE" at bounding box center [363, 312] width 302 height 32
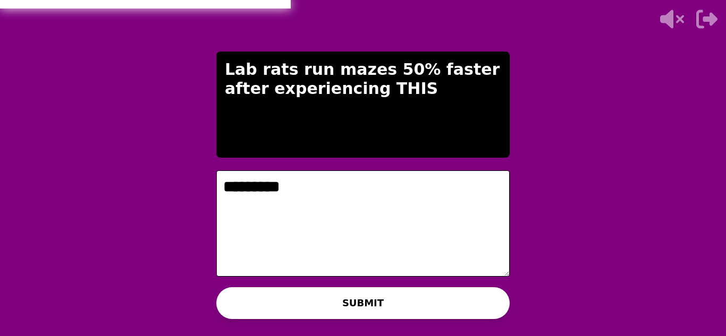
type textarea "*********"
click at [471, 308] on button "SUBMIT" at bounding box center [362, 304] width 293 height 32
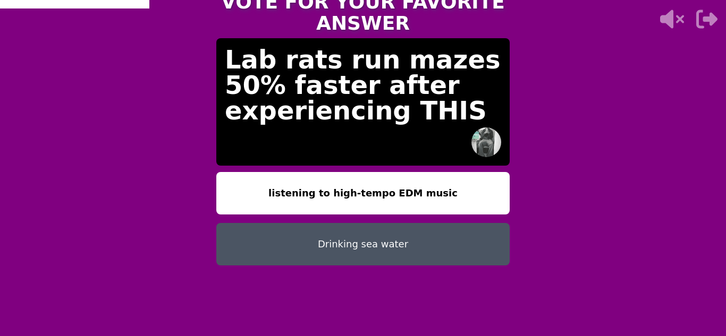
click at [408, 237] on button "Drinking sea water" at bounding box center [362, 244] width 293 height 43
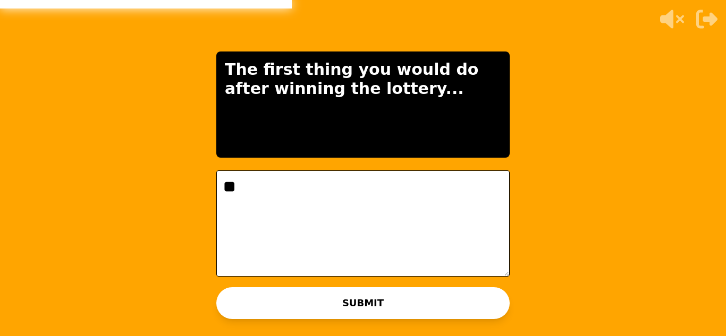
type textarea "*"
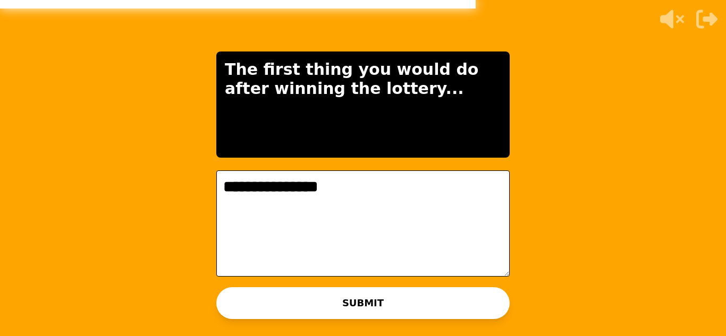
type textarea "**********"
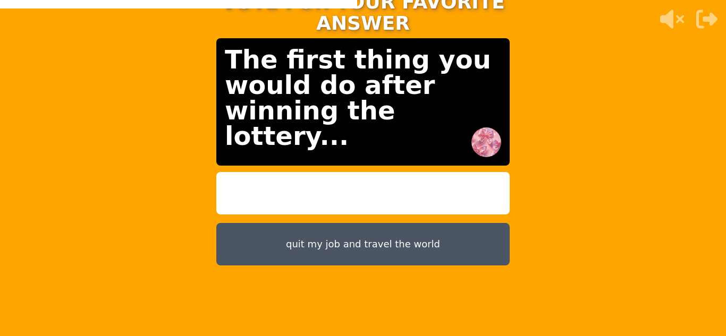
click at [402, 172] on button at bounding box center [362, 193] width 293 height 43
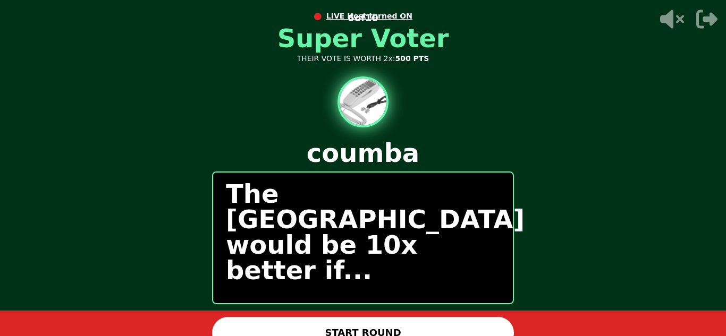
click at [393, 332] on button "START ROUND" at bounding box center [363, 333] width 302 height 32
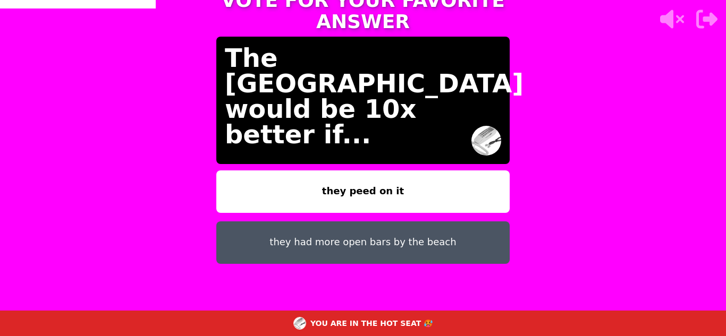
click at [398, 171] on button "they peed on it" at bounding box center [362, 192] width 293 height 43
click at [395, 171] on button "they peed on it" at bounding box center [362, 192] width 293 height 43
click at [216, 171] on button "they peed on it" at bounding box center [362, 192] width 293 height 43
click at [414, 176] on button "they peed on it" at bounding box center [362, 192] width 293 height 43
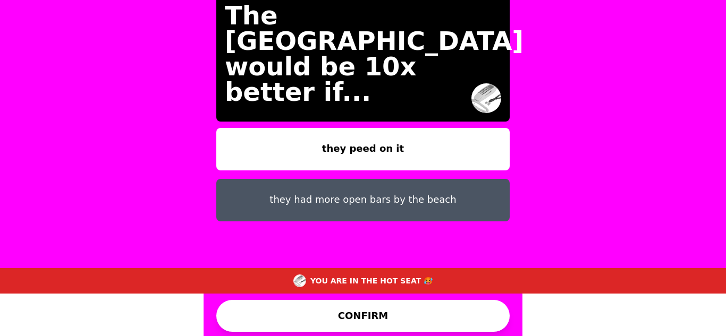
scroll to position [45, 0]
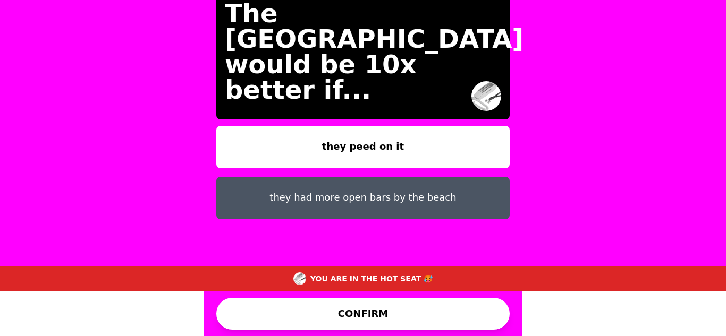
click at [381, 316] on button "CONFIRM" at bounding box center [362, 314] width 293 height 32
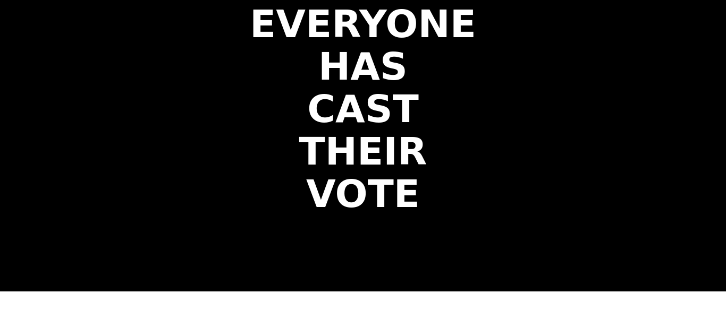
scroll to position [0, 0]
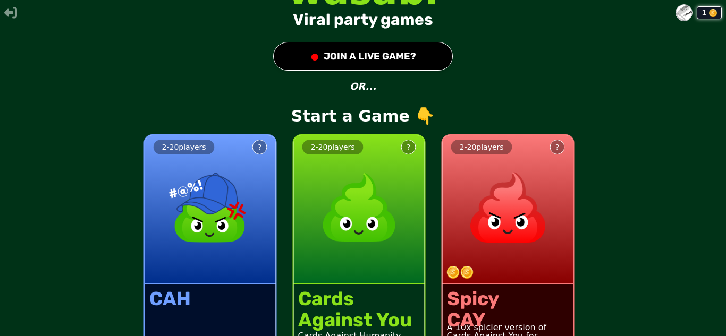
click at [301, 134] on div "2 - 20 players ? Cards Against You Cards Against Humanity but it’s all about yo…" at bounding box center [359, 253] width 133 height 239
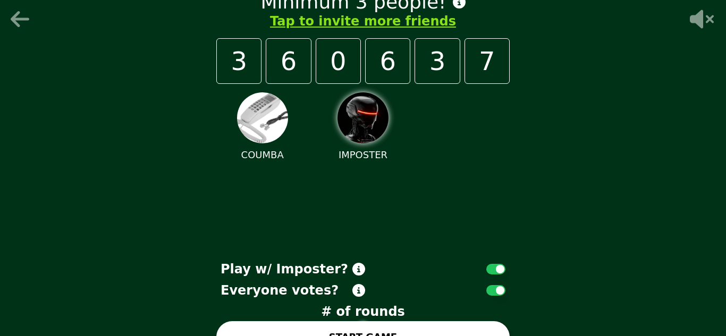
click at [22, 17] on icon at bounding box center [22, 19] width 26 height 21
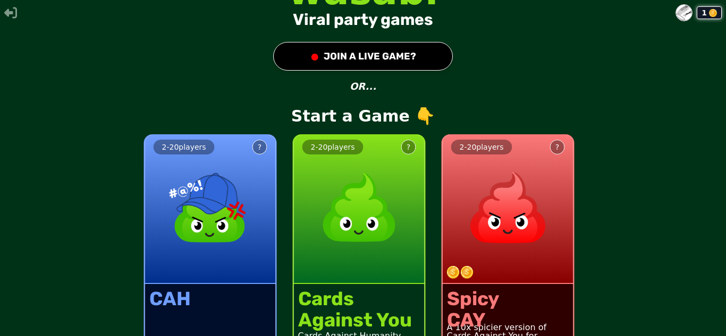
click at [408, 46] on button "● JOIN A LIVE GAME?" at bounding box center [363, 56] width 180 height 29
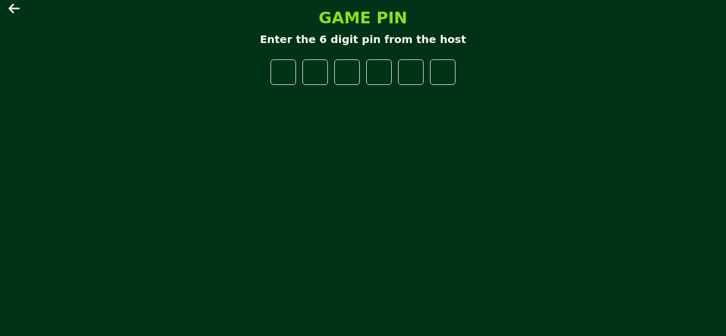
type input "*"
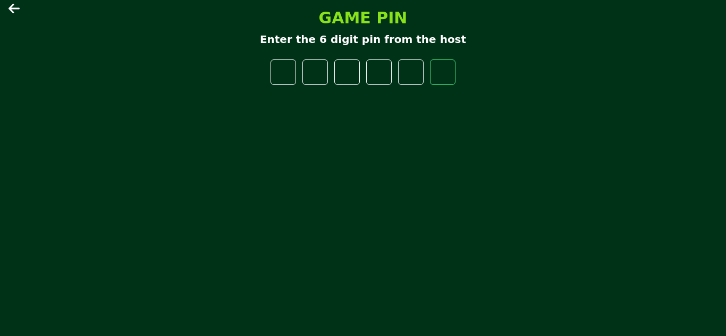
type input "*"
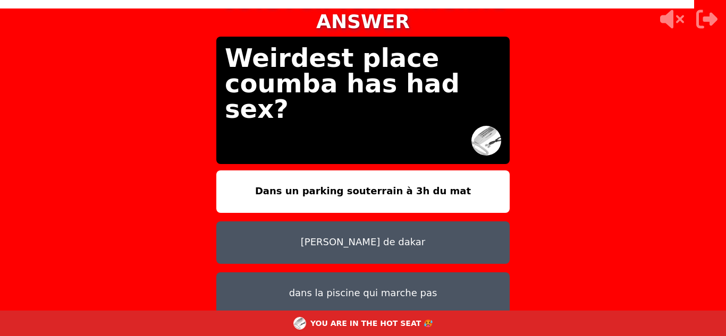
click at [369, 222] on button "[PERSON_NAME] de dakar" at bounding box center [362, 243] width 293 height 43
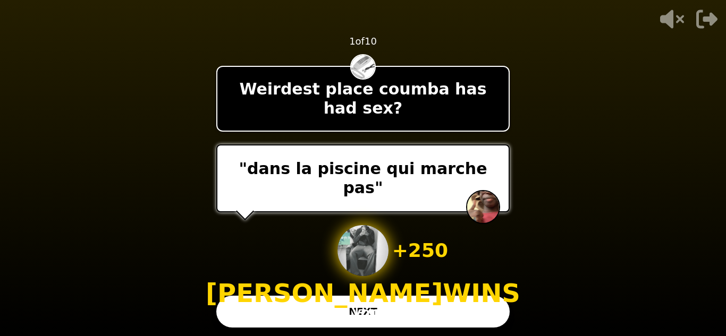
click at [454, 306] on button "NEXT" at bounding box center [362, 312] width 293 height 32
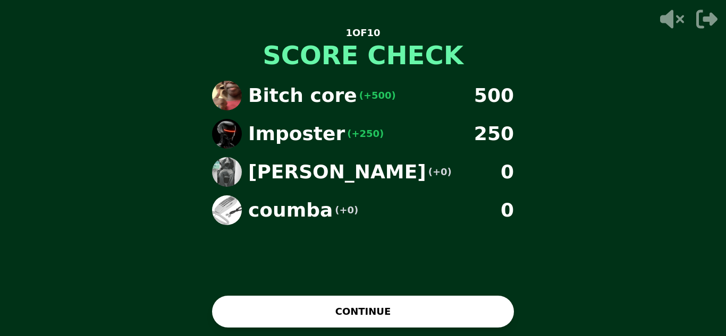
click at [454, 306] on button "CONTINUE" at bounding box center [363, 312] width 302 height 32
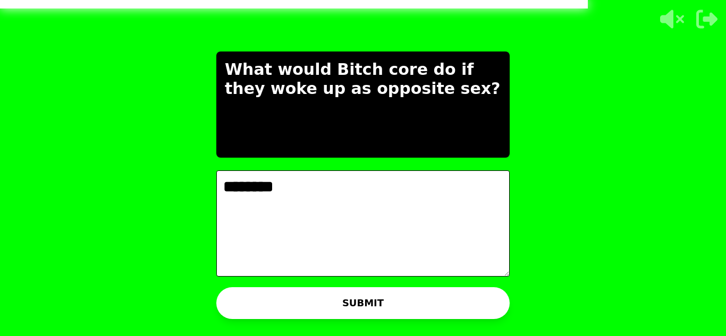
type textarea "********"
click at [454, 306] on button "SUBMIT" at bounding box center [362, 304] width 293 height 32
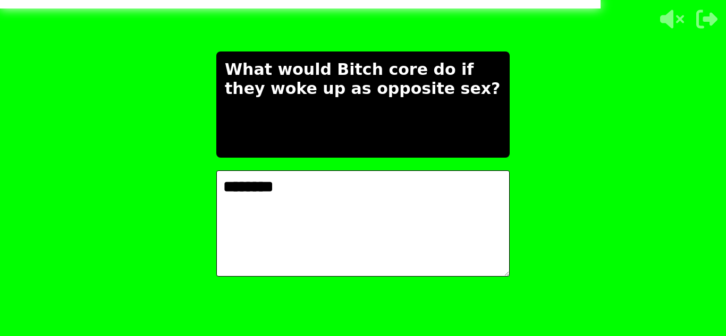
click at [454, 306] on div "THE IMPOSTER IS THINKING THINKING LIKE A HUMAN... What would Bitch core do if t…" at bounding box center [363, 168] width 319 height 336
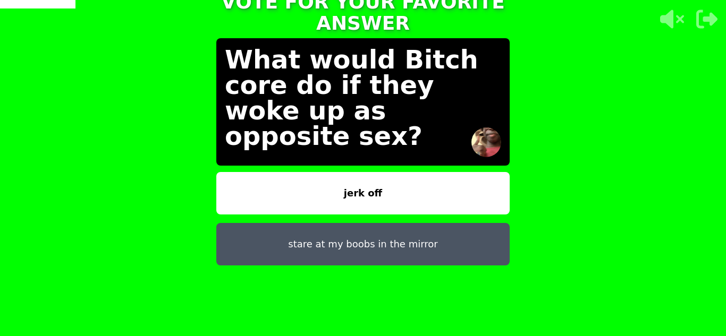
click at [434, 184] on button "jerk off" at bounding box center [362, 193] width 293 height 43
drag, startPoint x: 434, startPoint y: 184, endPoint x: 526, endPoint y: 183, distance: 91.4
click at [526, 183] on div "TAP AND CONFIRM TO VOTE FOR YOUR FAVORITE ANSWER What would Bitch core do if th…" at bounding box center [363, 168] width 726 height 336
click at [216, 172] on button "jerk off" at bounding box center [362, 193] width 293 height 43
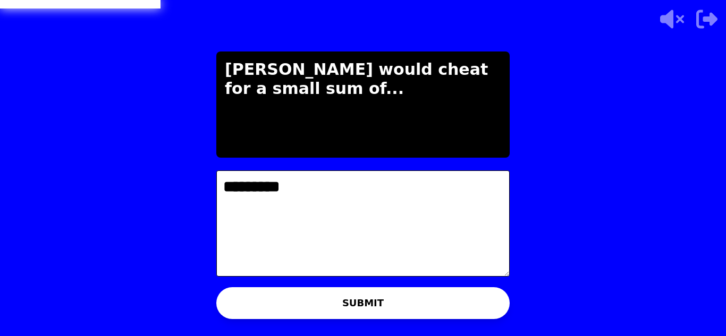
type textarea "*********"
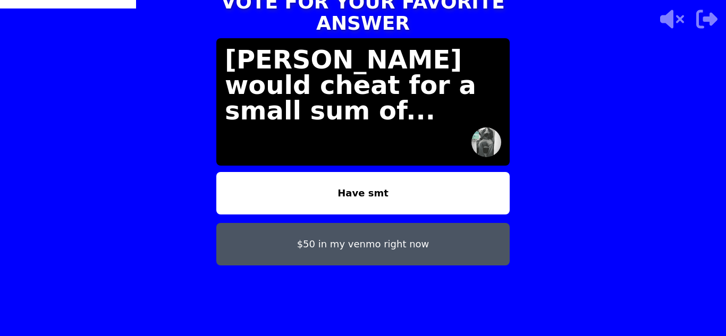
click at [395, 187] on button "Have smt" at bounding box center [362, 193] width 293 height 43
click at [216, 172] on button "Have smt" at bounding box center [362, 193] width 293 height 43
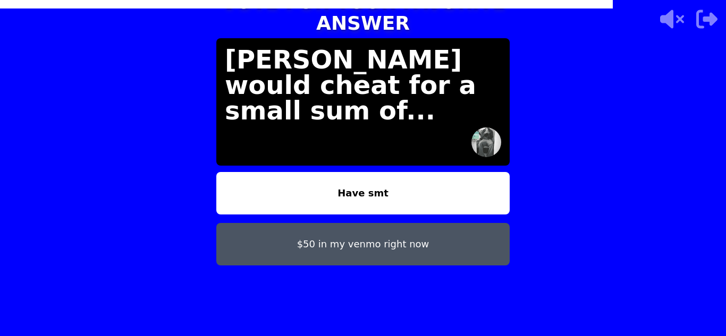
scroll to position [32, 0]
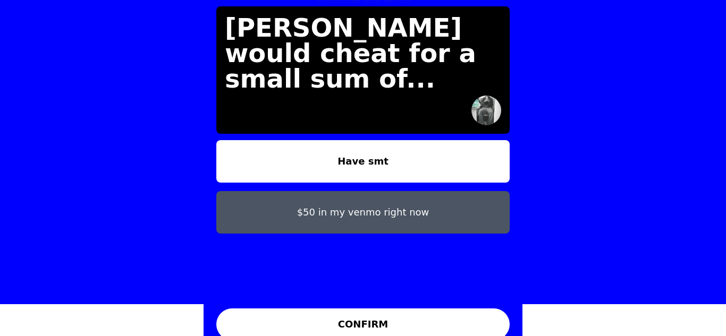
click at [382, 320] on button "CONFIRM" at bounding box center [362, 325] width 293 height 32
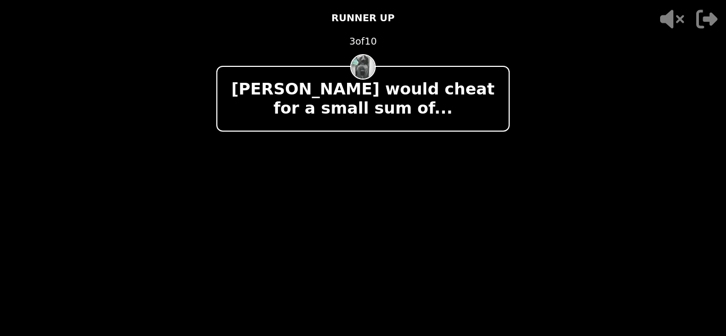
scroll to position [0, 0]
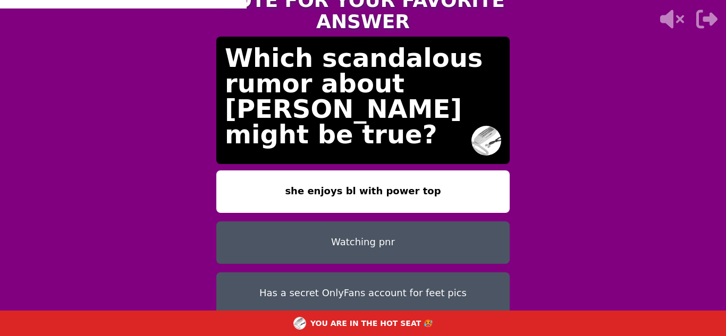
click at [424, 184] on button "she enjoys bl with power top" at bounding box center [362, 192] width 293 height 43
click at [216, 171] on button "she enjoys bl with power top" at bounding box center [362, 192] width 293 height 43
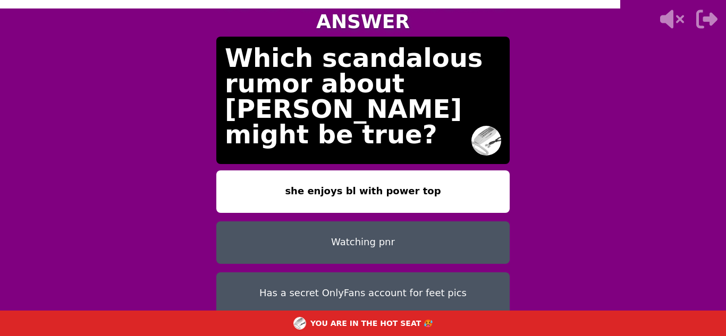
click at [216, 171] on button "she enjoys bl with power top" at bounding box center [362, 192] width 293 height 43
click at [424, 184] on button "she enjoys bl with power top" at bounding box center [362, 192] width 293 height 43
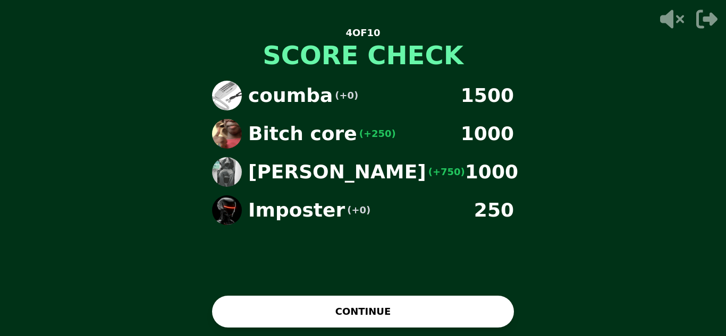
click at [420, 317] on button "CONTINUE" at bounding box center [363, 312] width 302 height 32
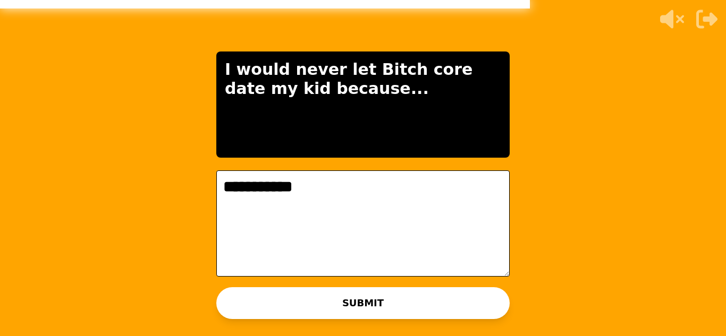
type textarea "**********"
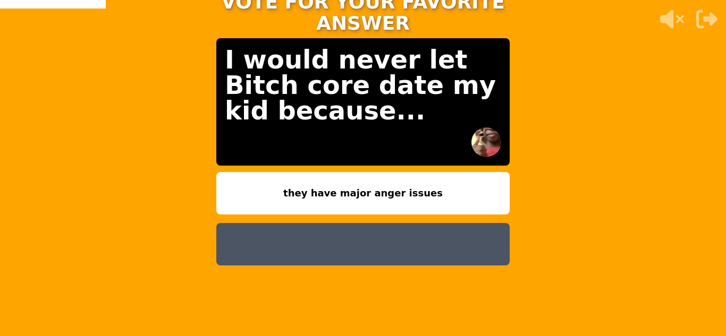
click at [335, 241] on button at bounding box center [362, 244] width 293 height 43
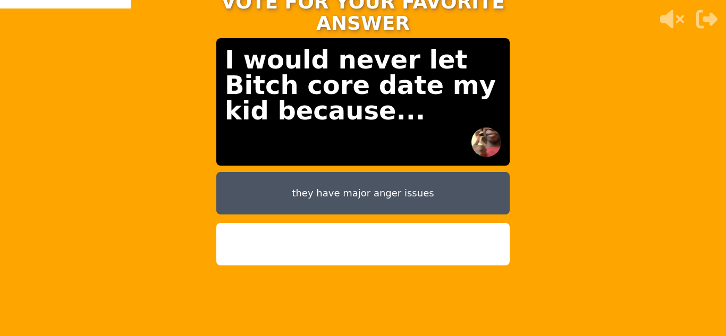
click at [216, 223] on button at bounding box center [362, 244] width 293 height 43
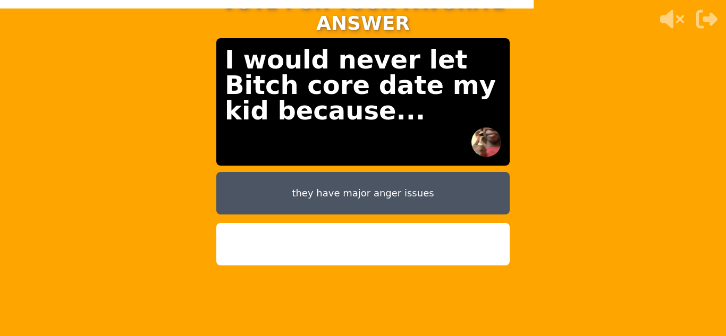
scroll to position [21, 0]
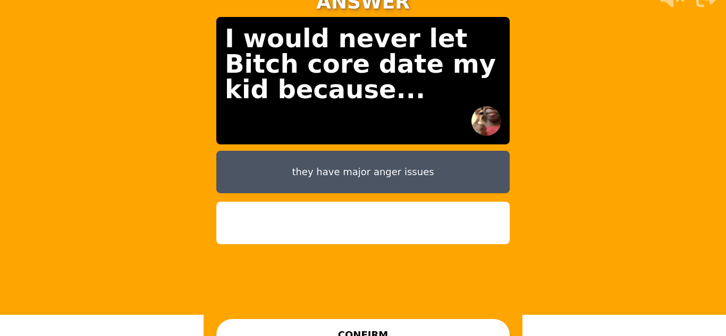
click at [386, 322] on button "CONFIRM" at bounding box center [362, 335] width 293 height 32
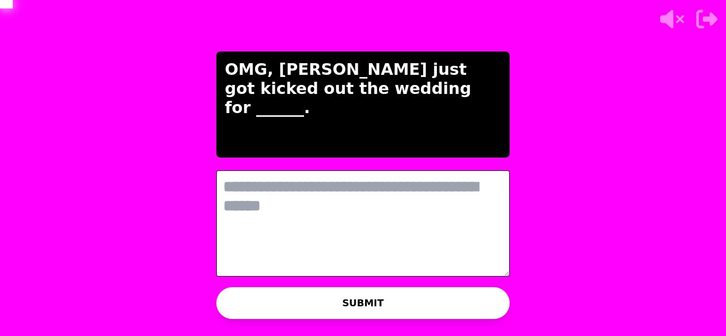
scroll to position [0, 0]
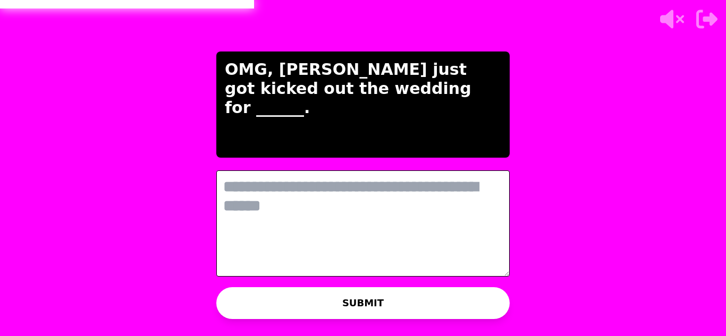
type textarea "*"
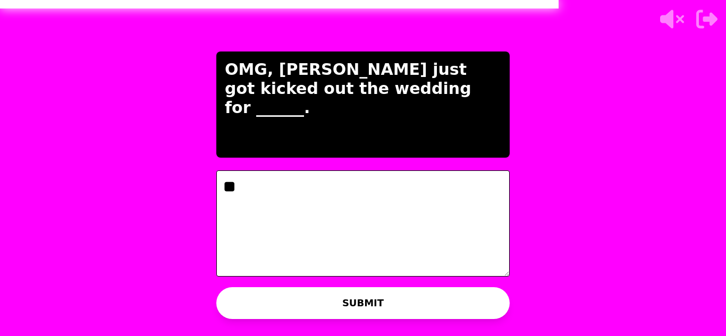
type textarea "*"
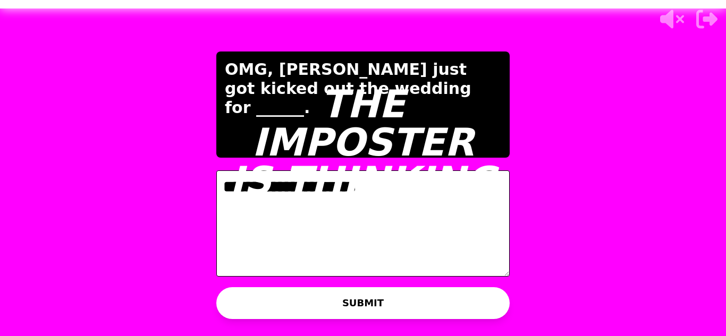
type textarea "**********"
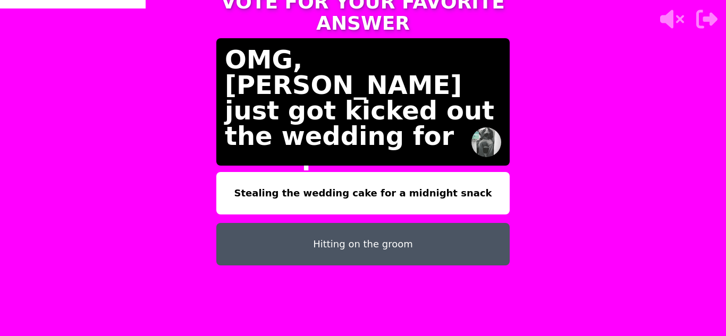
click at [365, 232] on button "Hitting on the groom" at bounding box center [362, 244] width 293 height 43
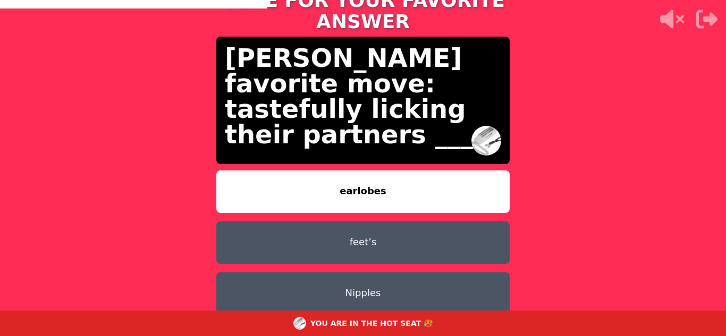
click at [440, 273] on button "Nipples" at bounding box center [362, 294] width 293 height 43
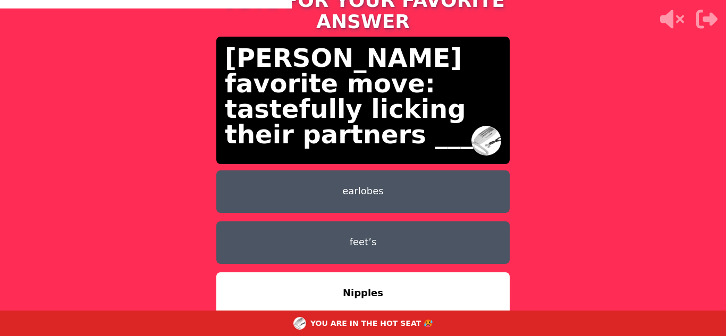
click at [216, 273] on button "Nipples" at bounding box center [362, 294] width 293 height 43
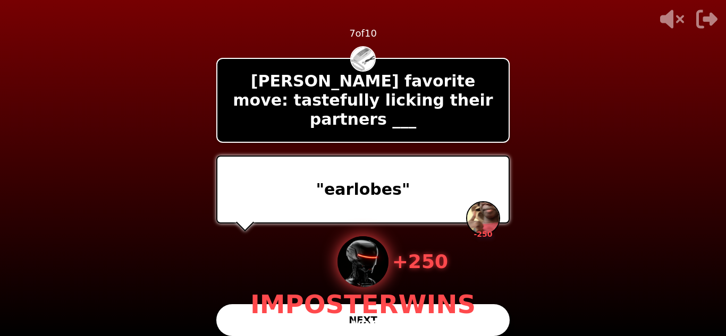
click at [409, 312] on div "+ 250 IMPOSTER WINS 1 VOTE" at bounding box center [362, 285] width 225 height 96
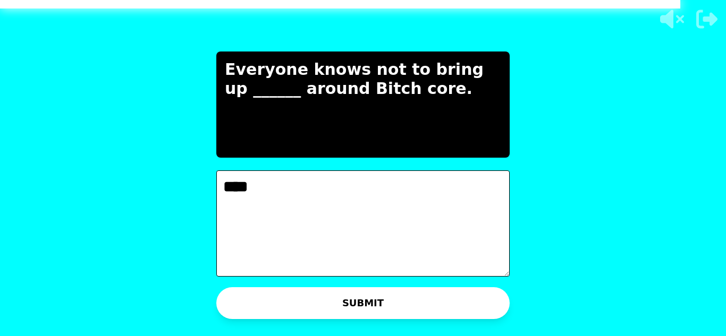
type textarea "***"
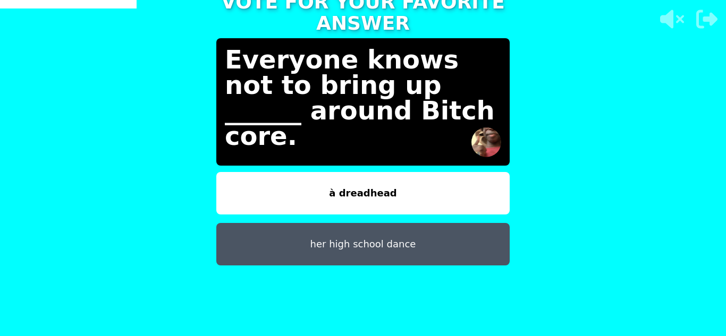
click at [380, 186] on button "à dreadhead" at bounding box center [362, 193] width 293 height 43
click at [216, 172] on button "à dreadhead" at bounding box center [362, 193] width 293 height 43
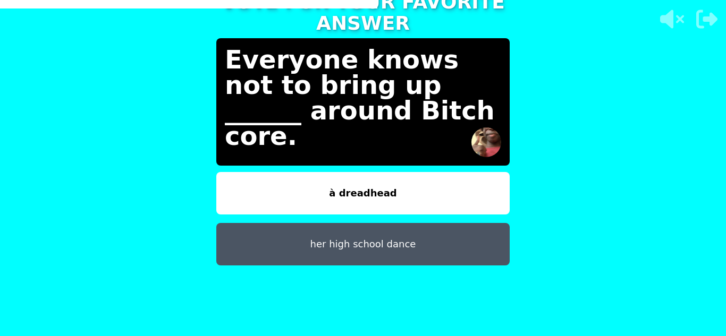
click at [381, 179] on button "à dreadhead" at bounding box center [362, 193] width 293 height 43
click at [216, 172] on button "à dreadhead" at bounding box center [362, 193] width 293 height 43
drag, startPoint x: 383, startPoint y: 174, endPoint x: 299, endPoint y: 194, distance: 86.3
click at [299, 194] on button "à dreadhead" at bounding box center [362, 193] width 293 height 43
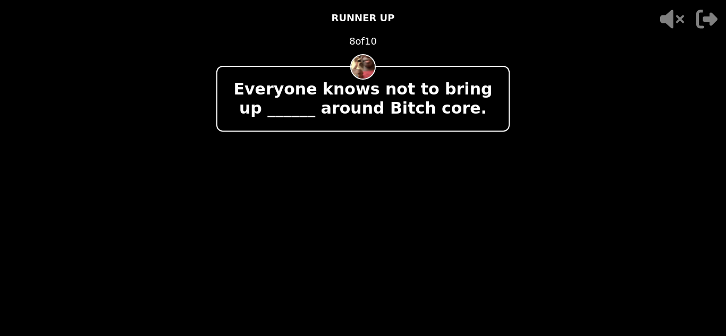
drag, startPoint x: 276, startPoint y: 181, endPoint x: 187, endPoint y: 161, distance: 91.6
click at [187, 161] on video at bounding box center [363, 168] width 726 height 336
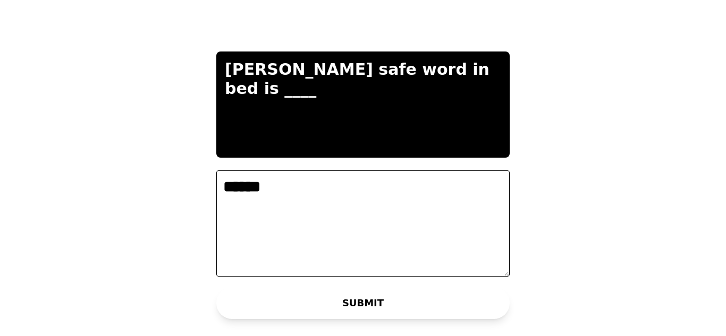
type textarea "*******"
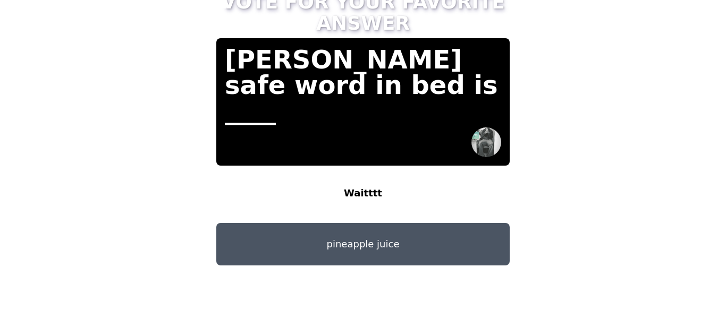
click at [260, 175] on button "Waitttt" at bounding box center [362, 193] width 293 height 43
click at [216, 172] on button "Waitttt" at bounding box center [362, 193] width 293 height 43
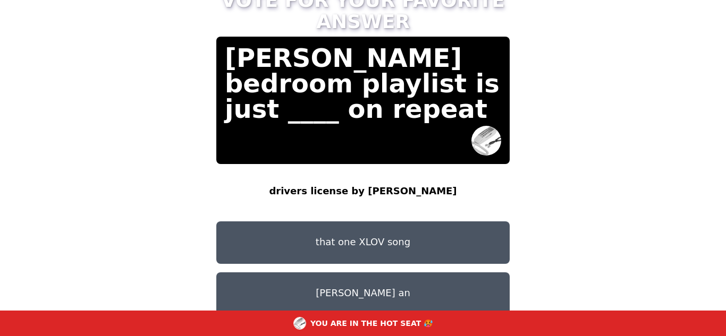
drag, startPoint x: 368, startPoint y: 267, endPoint x: 361, endPoint y: 263, distance: 7.8
click at [361, 273] on button "[PERSON_NAME] an" at bounding box center [362, 294] width 293 height 43
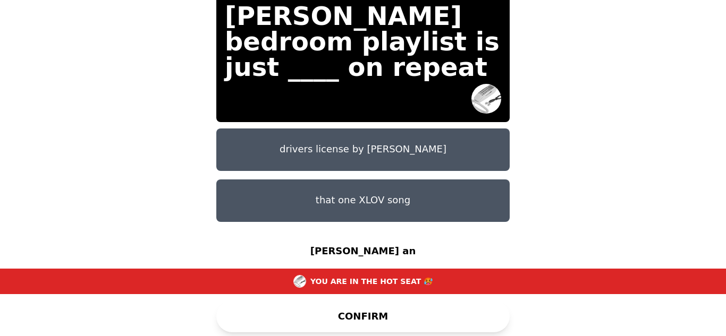
scroll to position [43, 0]
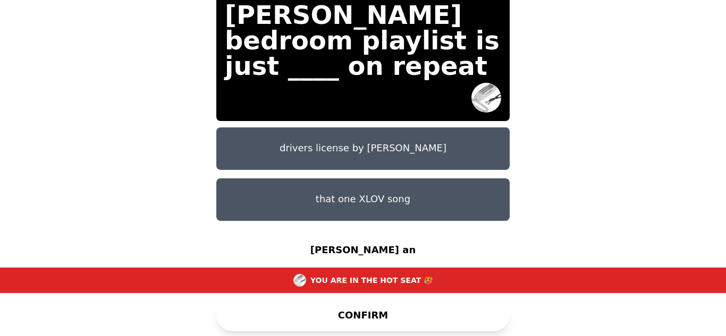
click at [465, 310] on button "CONFIRM" at bounding box center [362, 316] width 293 height 32
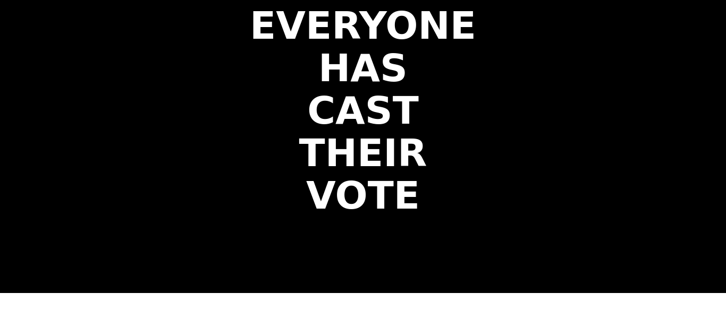
scroll to position [0, 0]
